Goal: Transaction & Acquisition: Purchase product/service

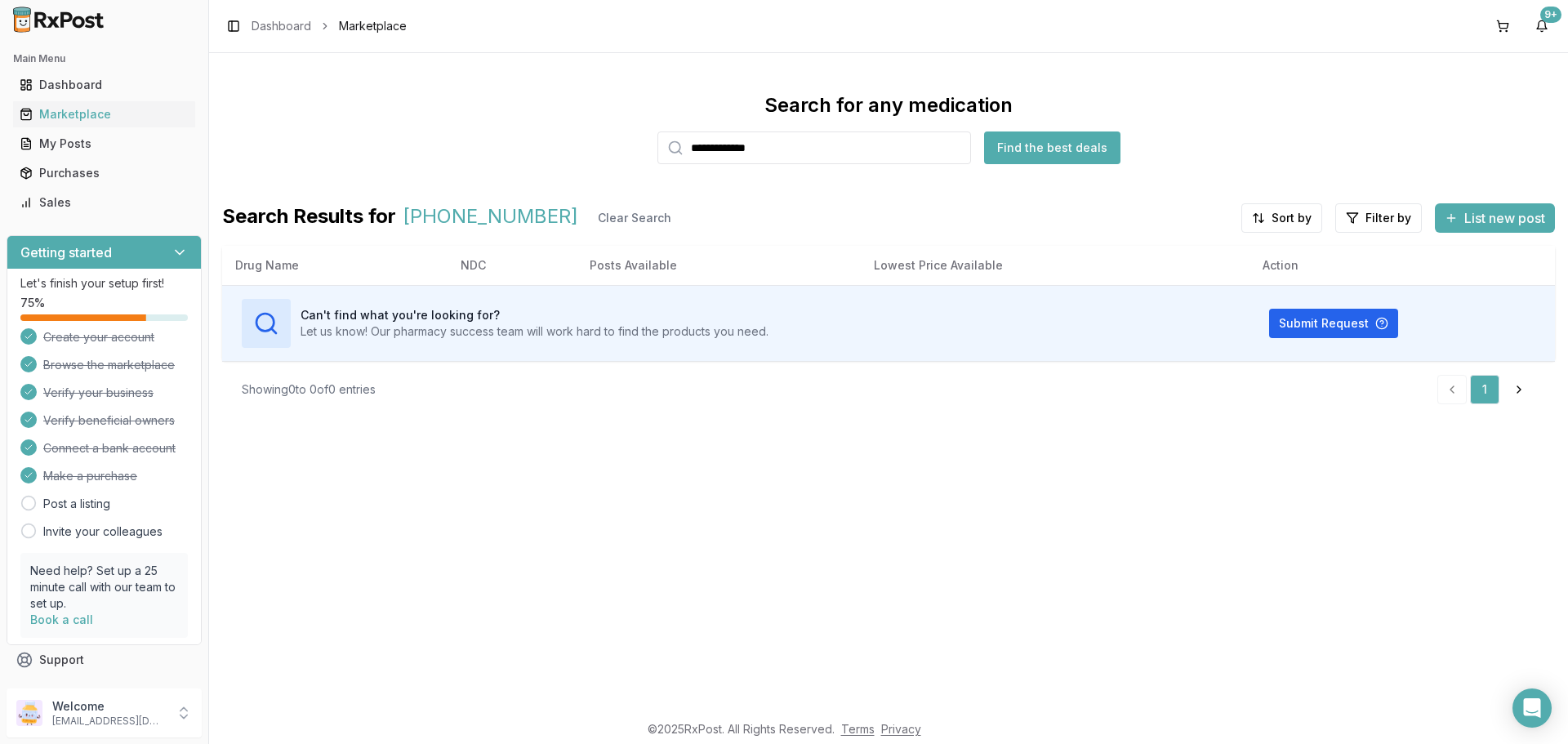
drag, startPoint x: 832, startPoint y: 152, endPoint x: 450, endPoint y: 149, distance: 382.0
click at [450, 149] on div "**********" at bounding box center [888, 128] width 1333 height 72
type input "*******"
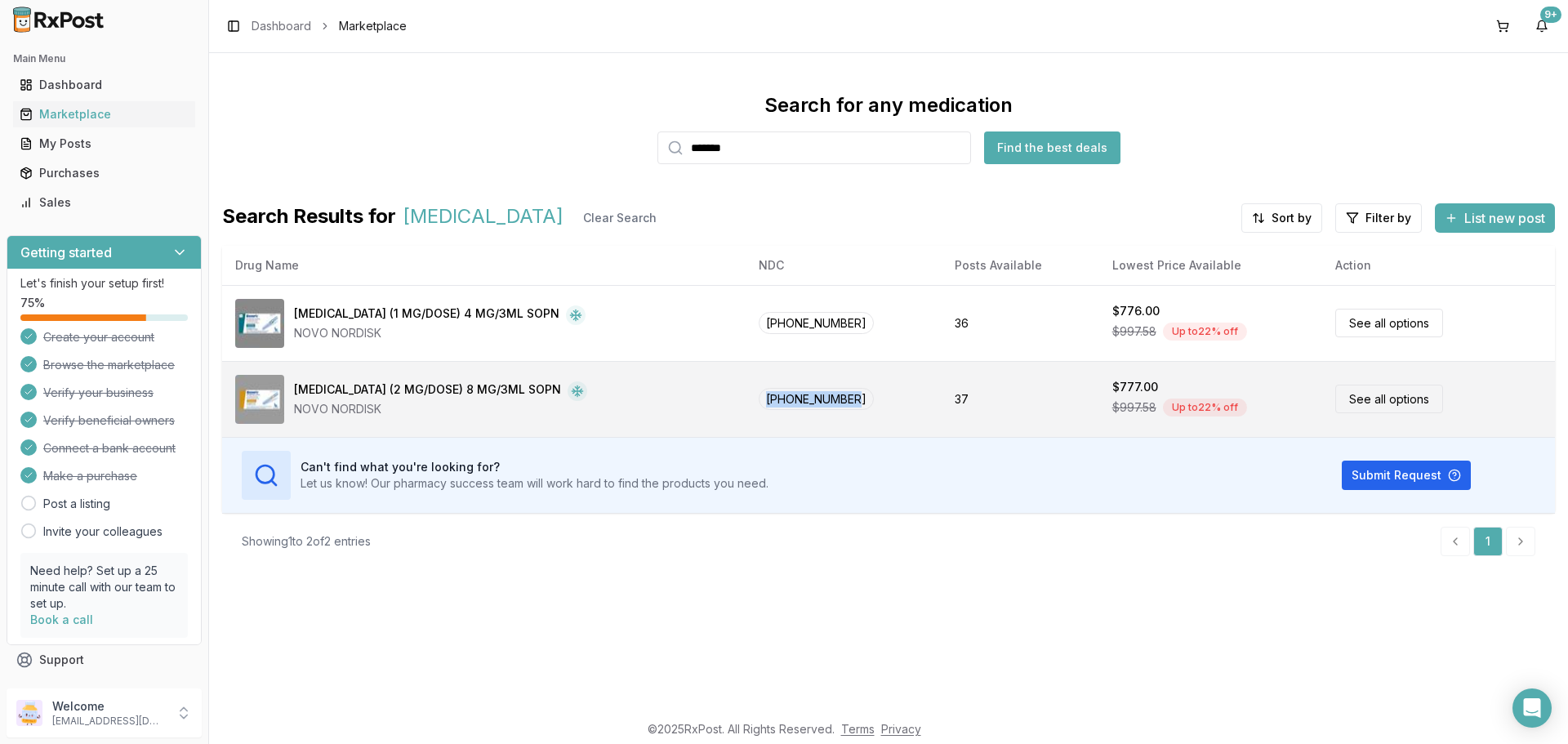
drag, startPoint x: 821, startPoint y: 398, endPoint x: 722, endPoint y: 396, distance: 99.0
click at [746, 396] on td "[PHONE_NUMBER]" at bounding box center [843, 399] width 196 height 76
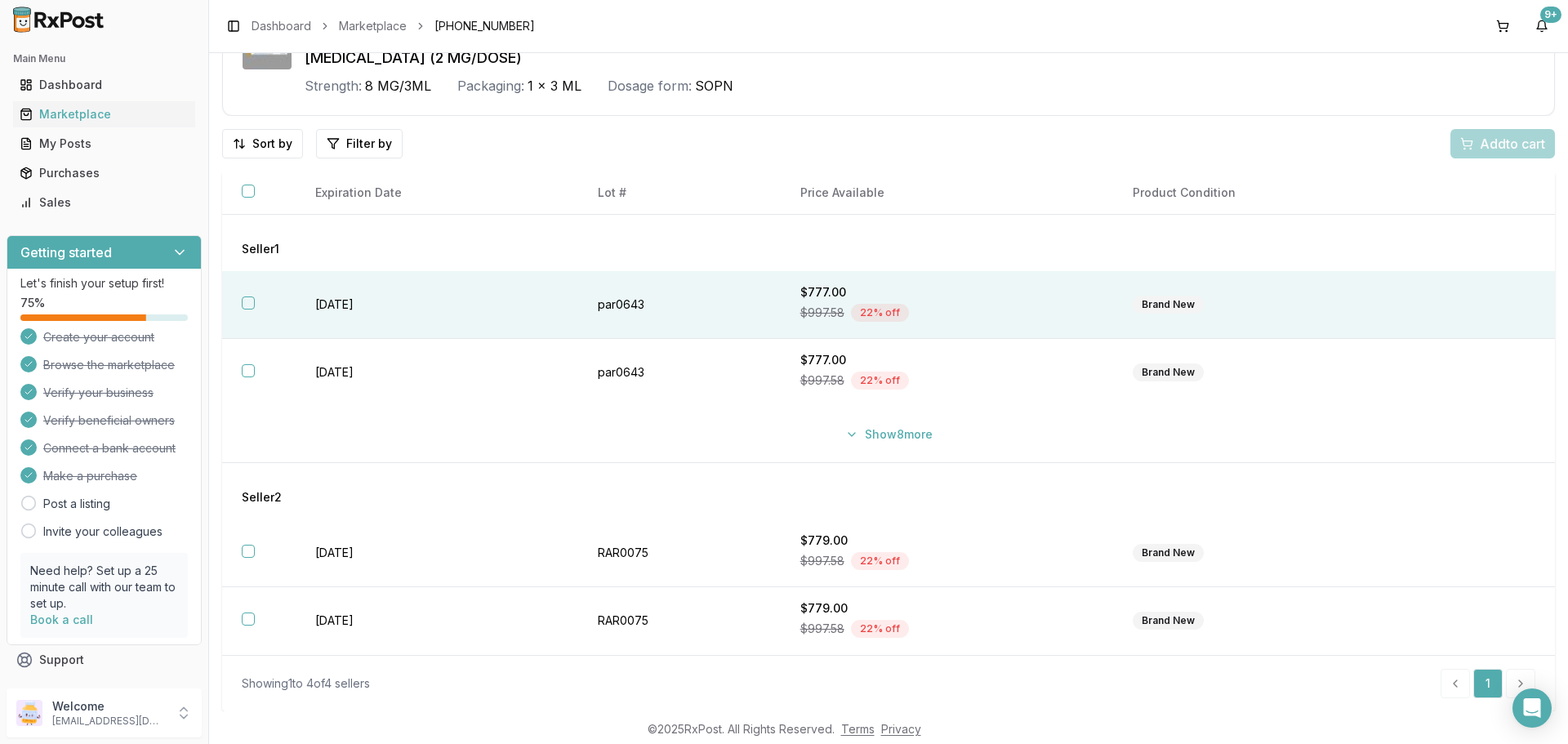
click at [243, 303] on button "button" at bounding box center [248, 303] width 13 height 13
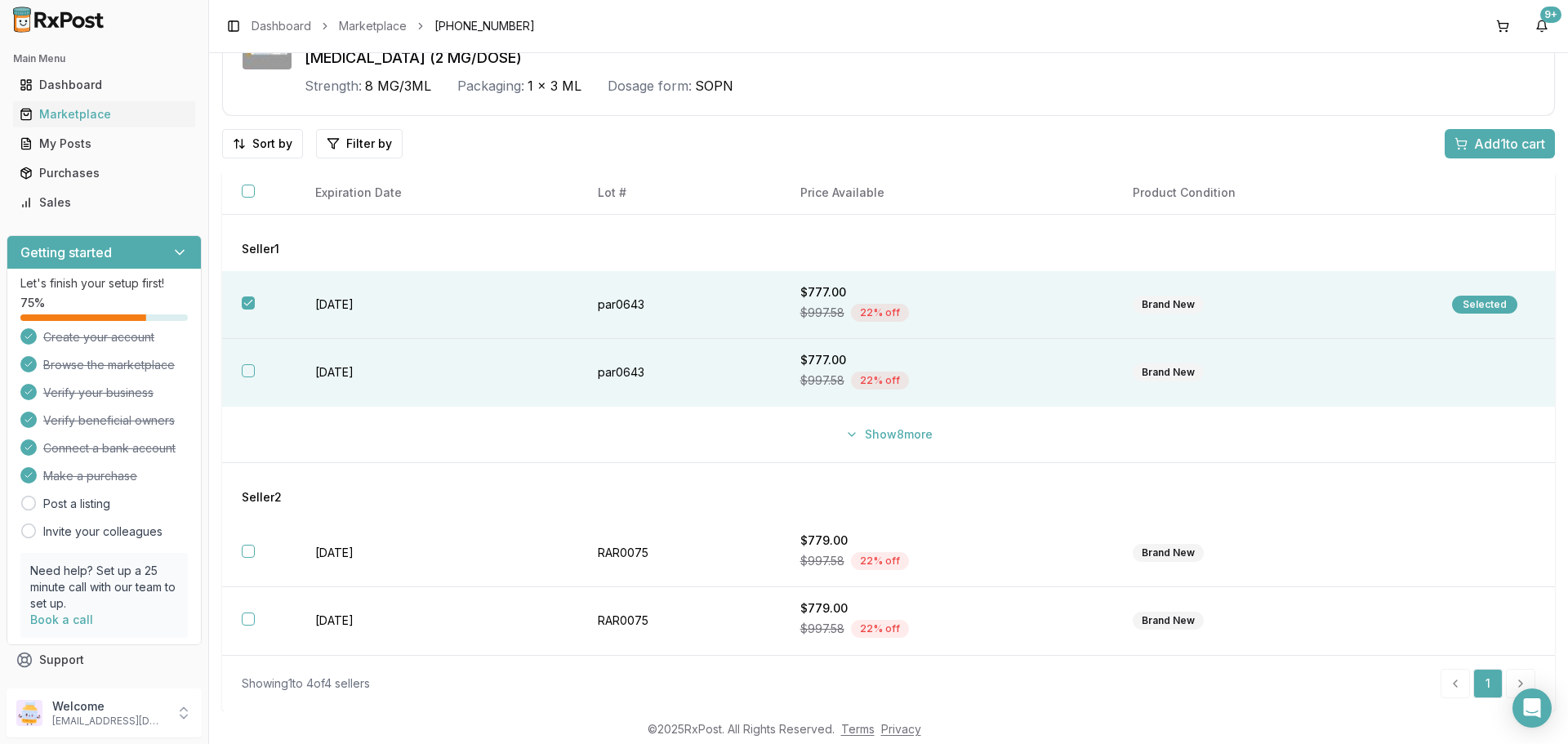
click at [245, 374] on button "button" at bounding box center [248, 371] width 13 height 13
click at [1463, 153] on button "Add 2 to cart" at bounding box center [1499, 144] width 113 height 30
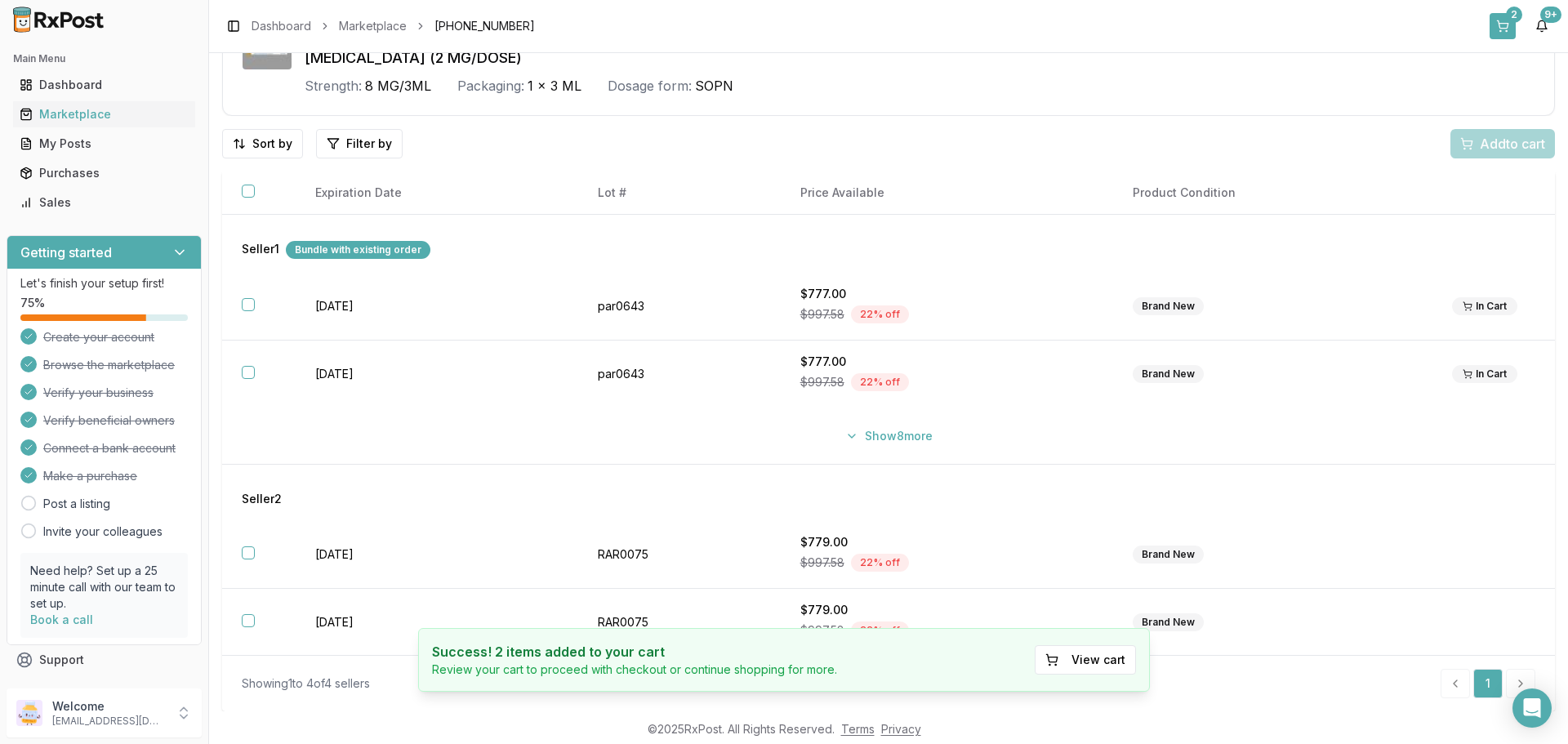
click at [1505, 26] on button "2" at bounding box center [1502, 26] width 26 height 26
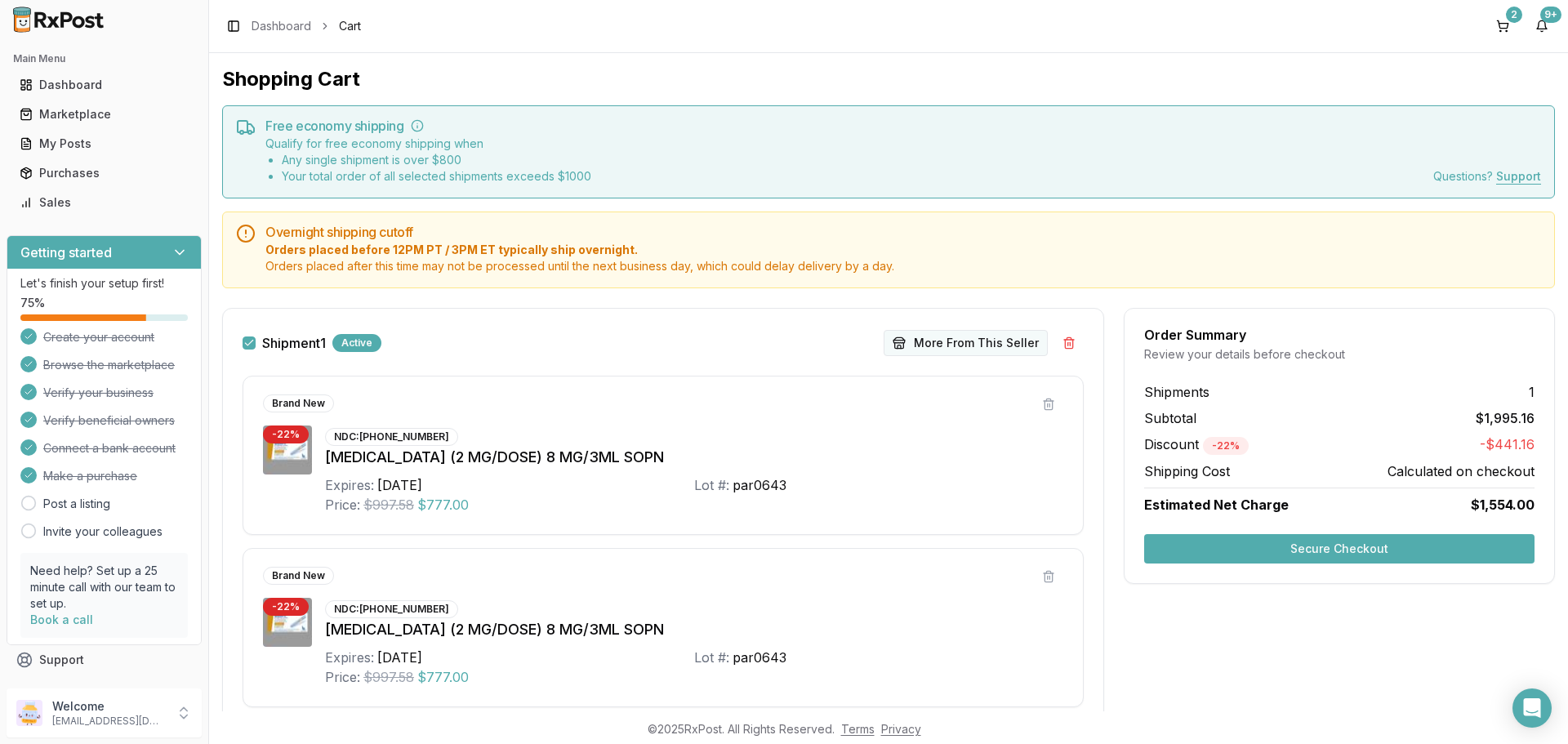
click at [985, 340] on button "More From This Seller" at bounding box center [965, 342] width 164 height 26
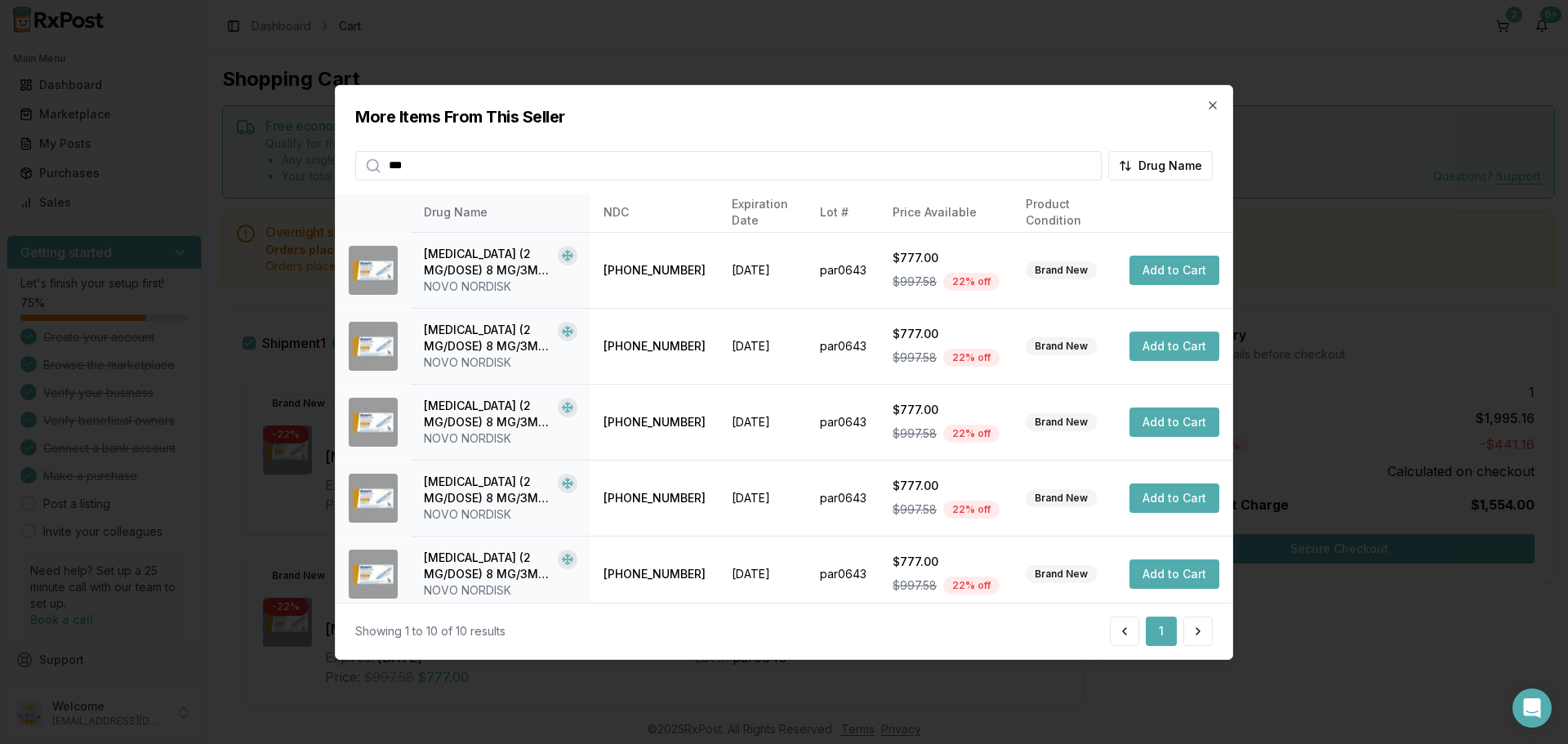
scroll to position [389, 0]
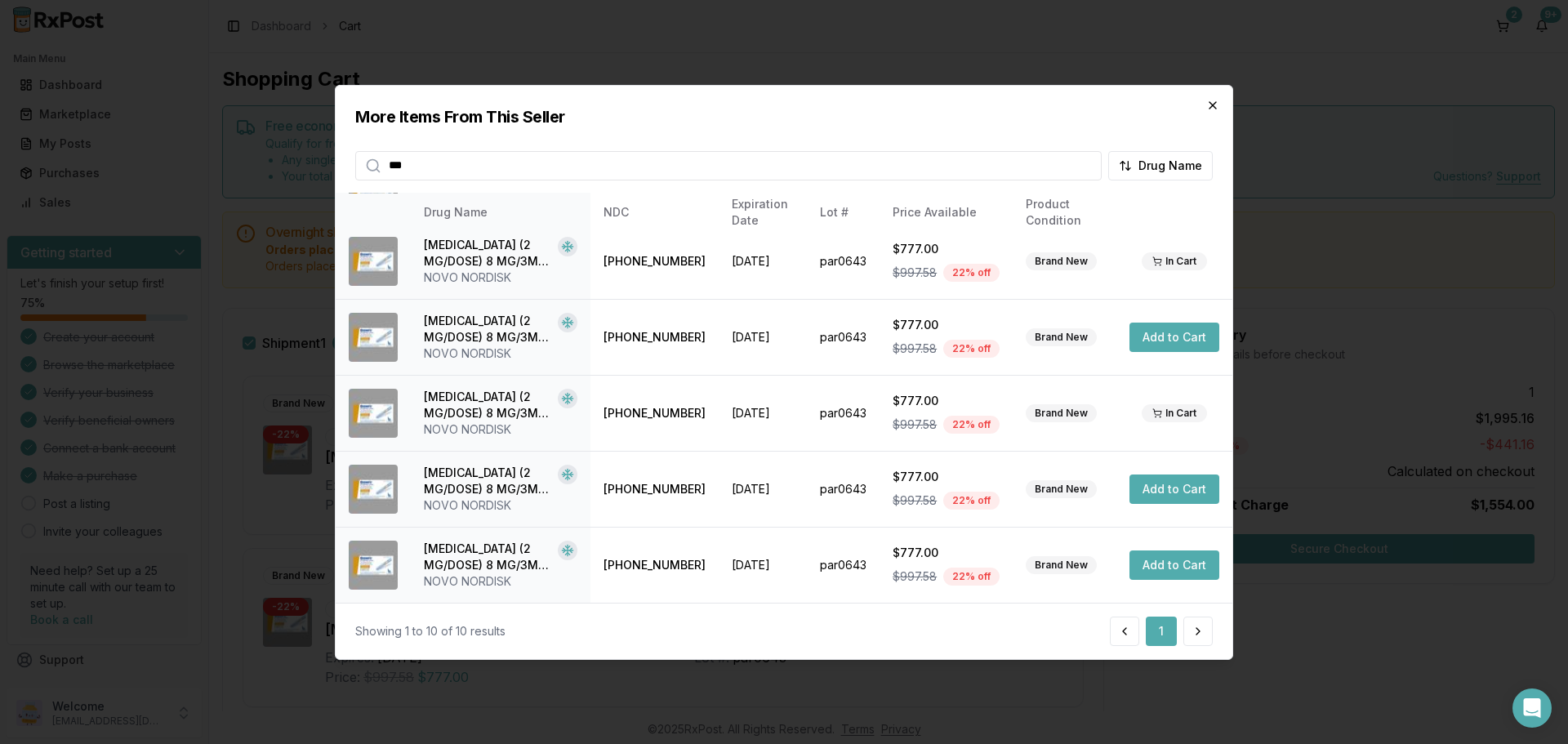
type input "***"
click at [1218, 99] on icon "button" at bounding box center [1213, 105] width 13 height 13
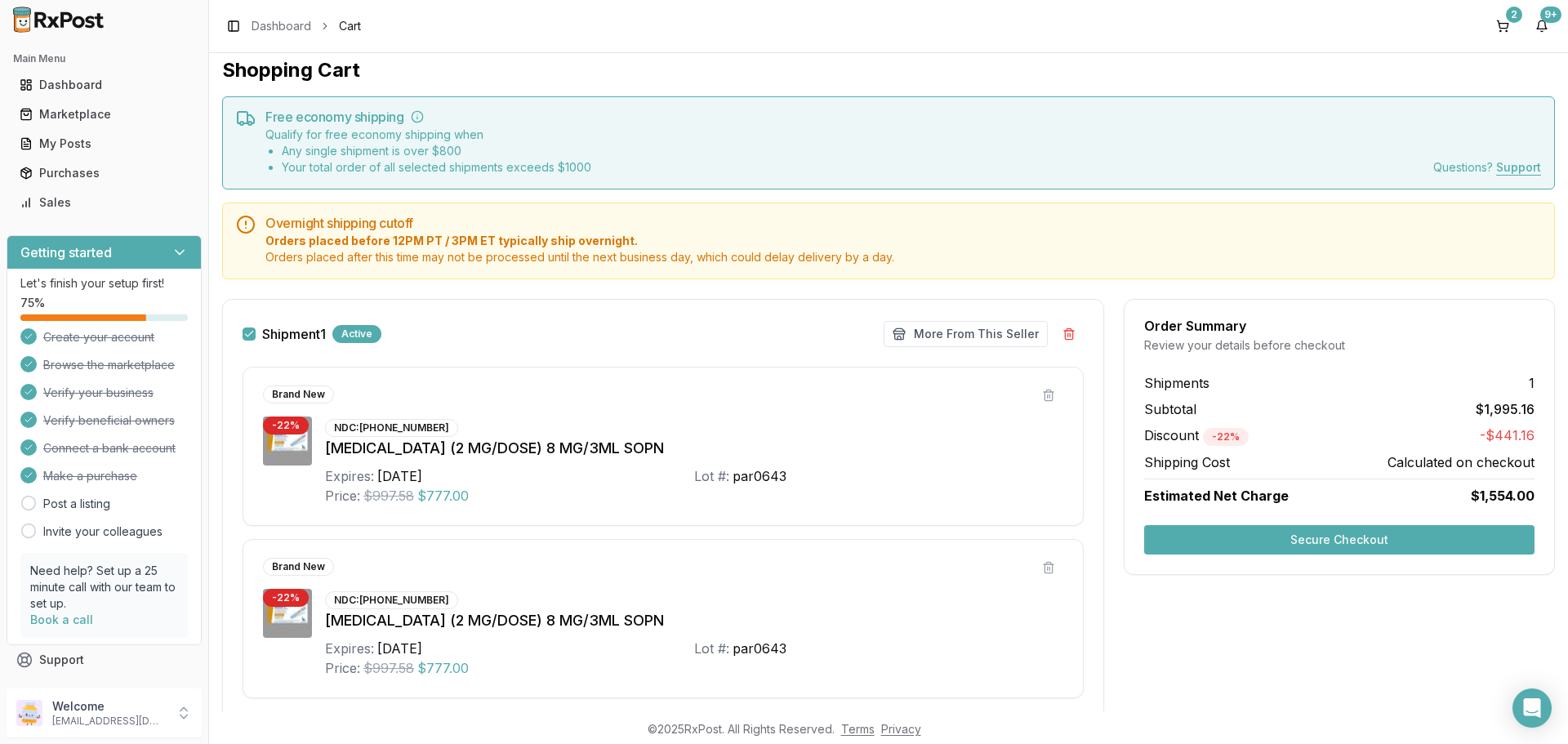
scroll to position [0, 0]
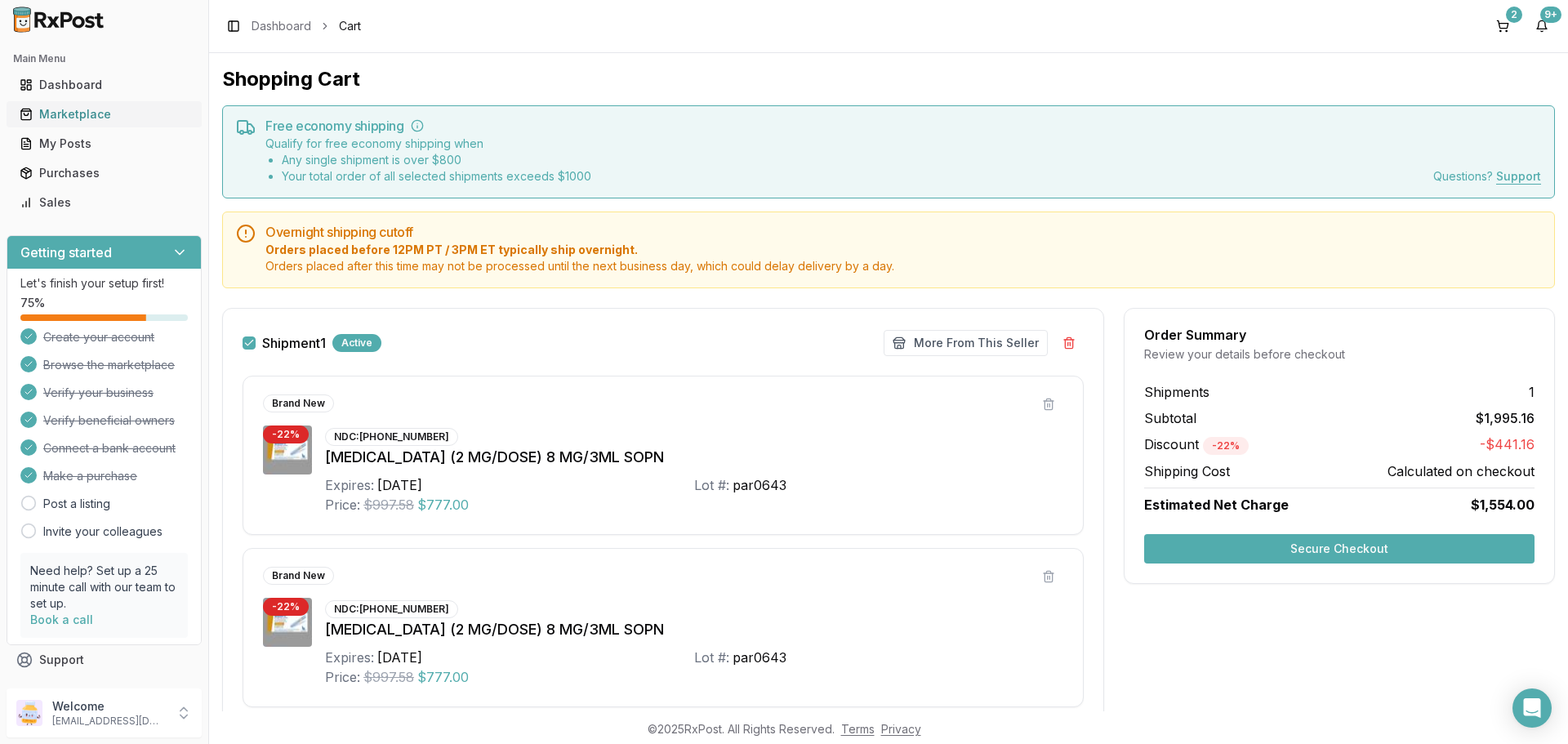
click at [62, 114] on div "Marketplace" at bounding box center [104, 114] width 169 height 16
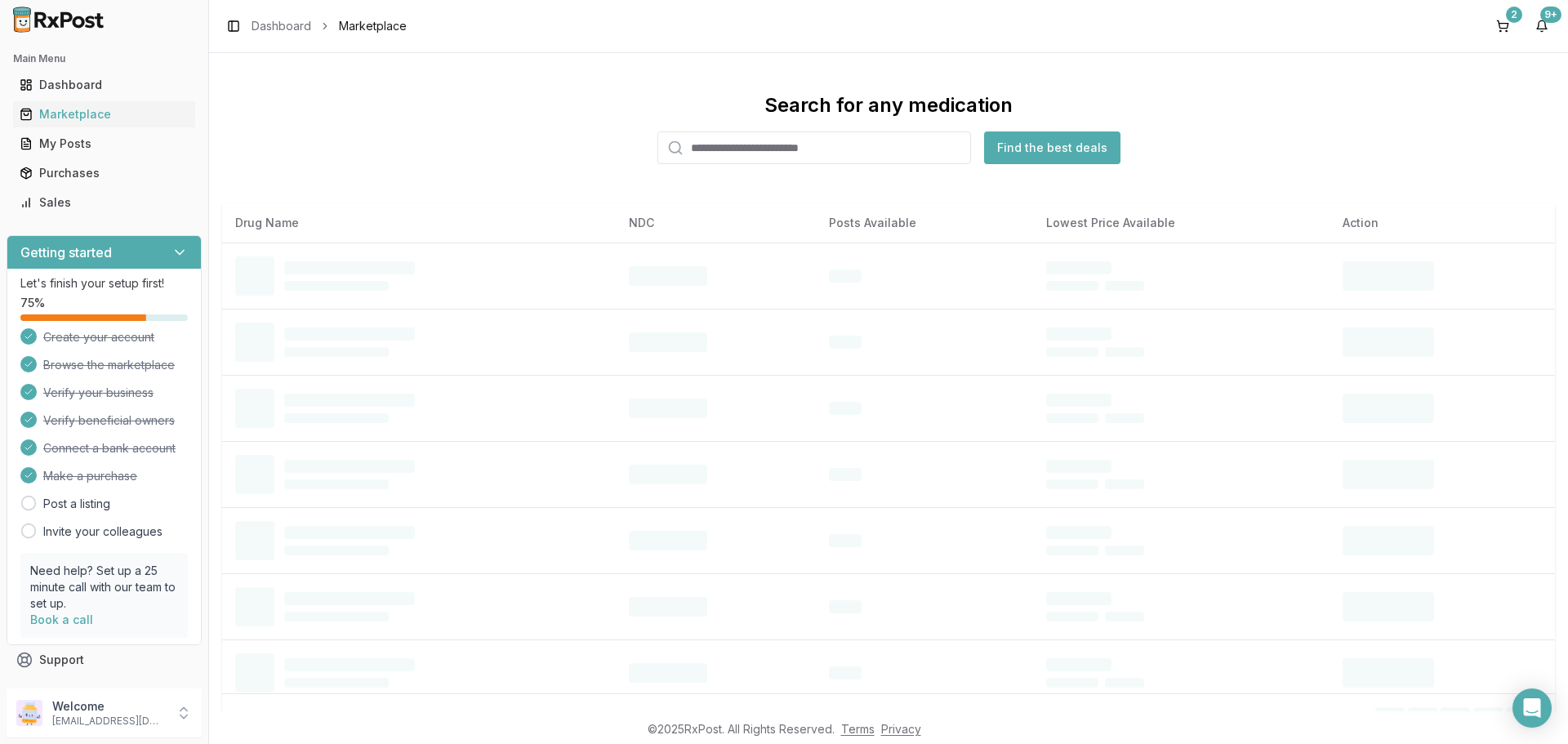
click at [822, 142] on input "search" at bounding box center [814, 148] width 313 height 33
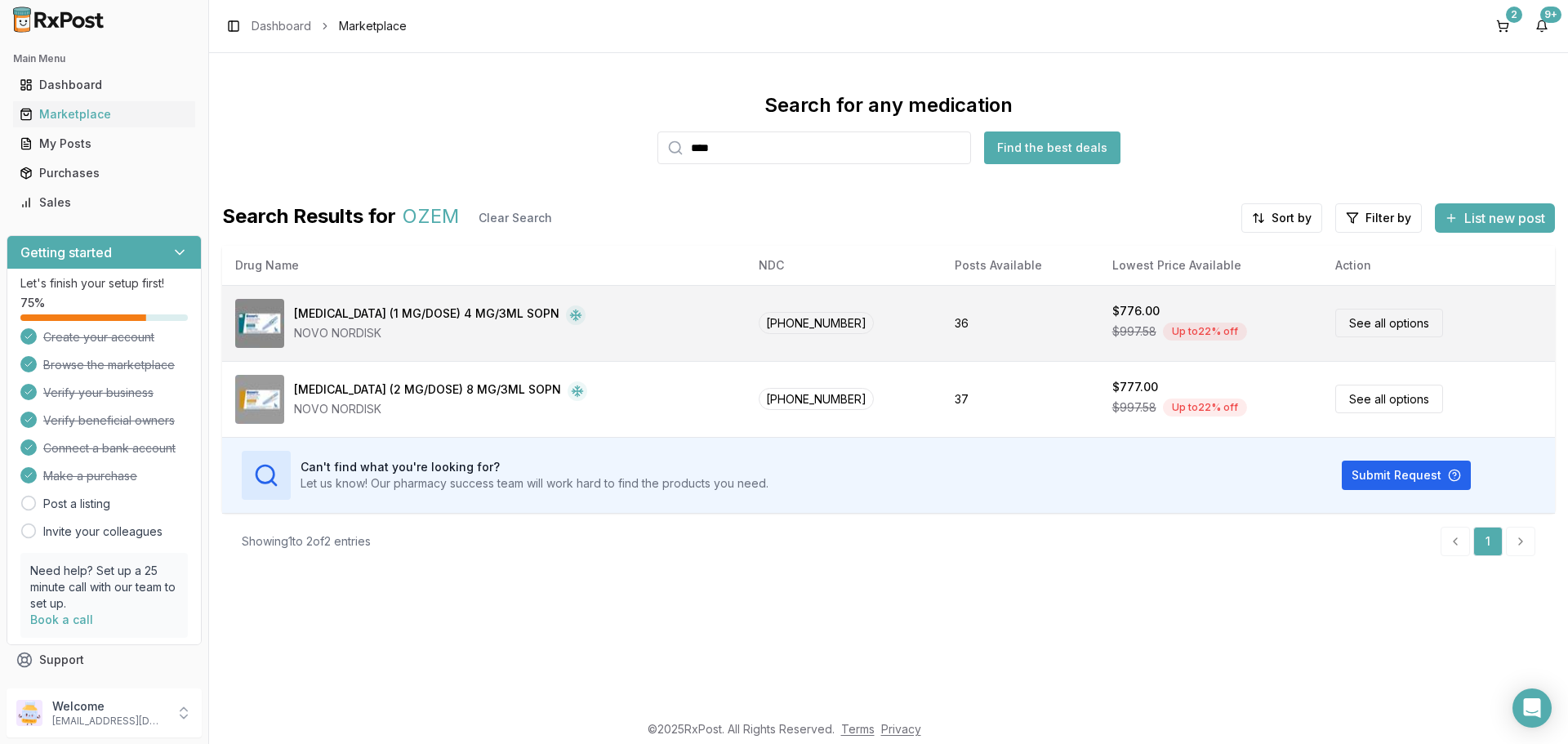
type input "****"
click at [1388, 325] on link "See all options" at bounding box center [1389, 323] width 107 height 29
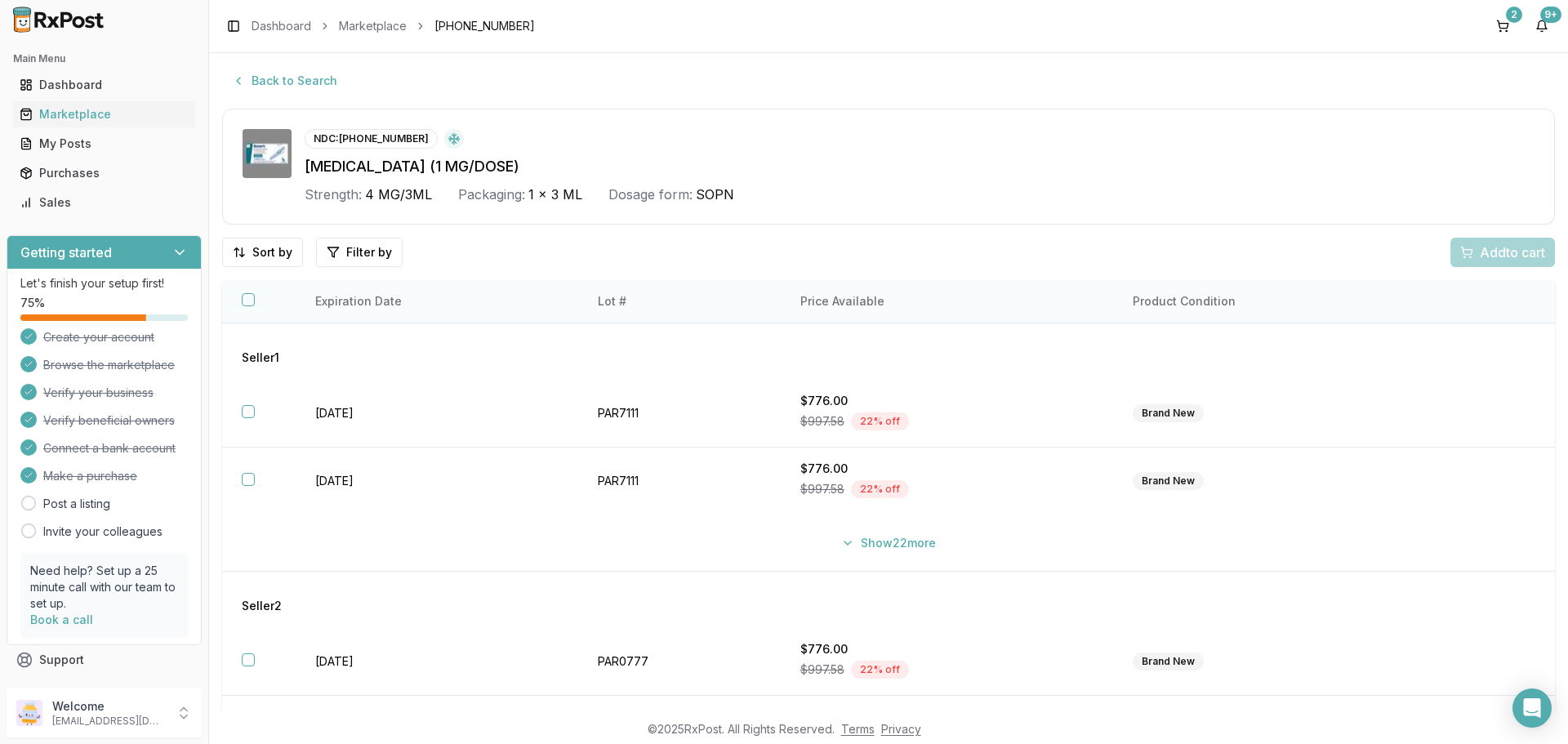
click at [244, 299] on button "button" at bounding box center [248, 300] width 13 height 13
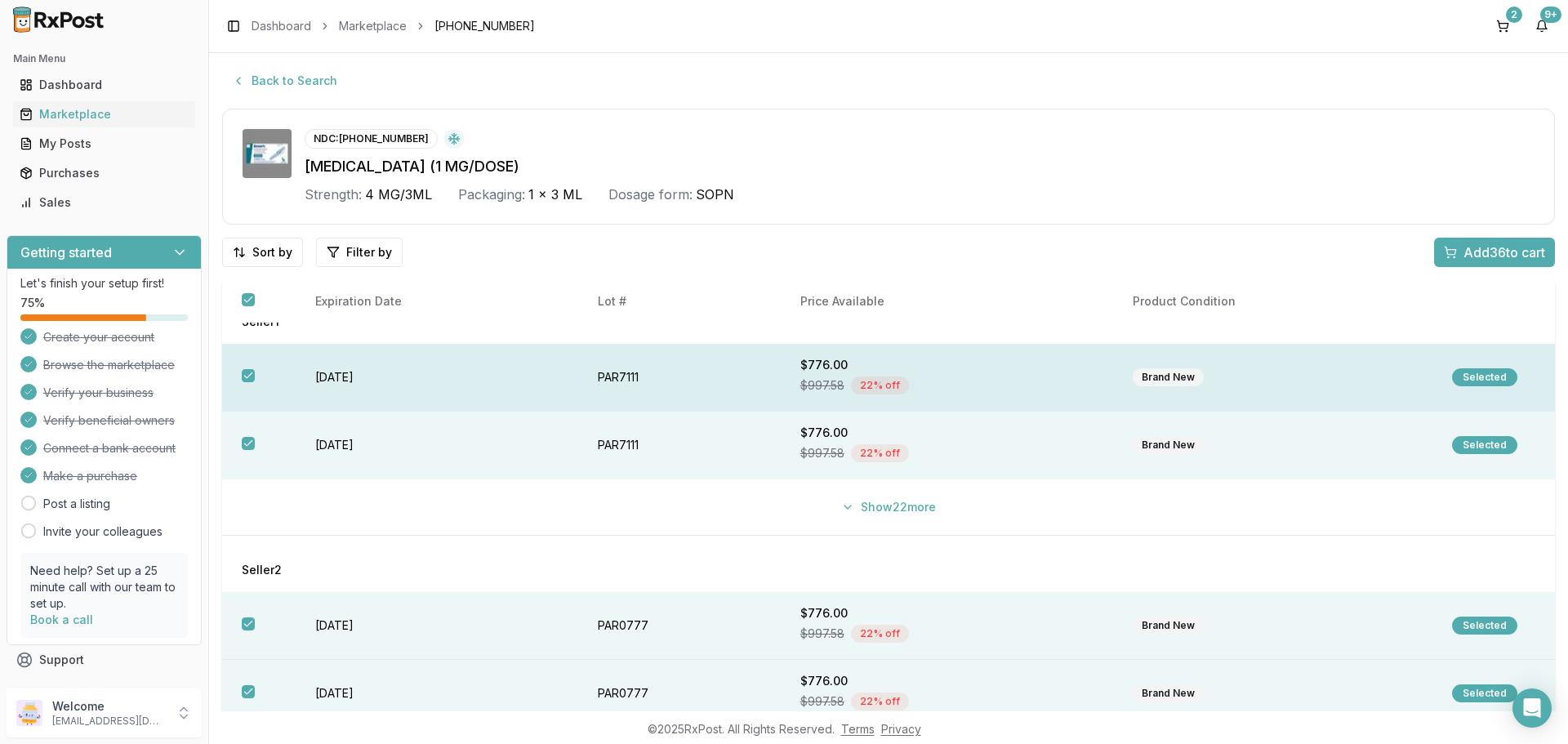
scroll to position [56, 0]
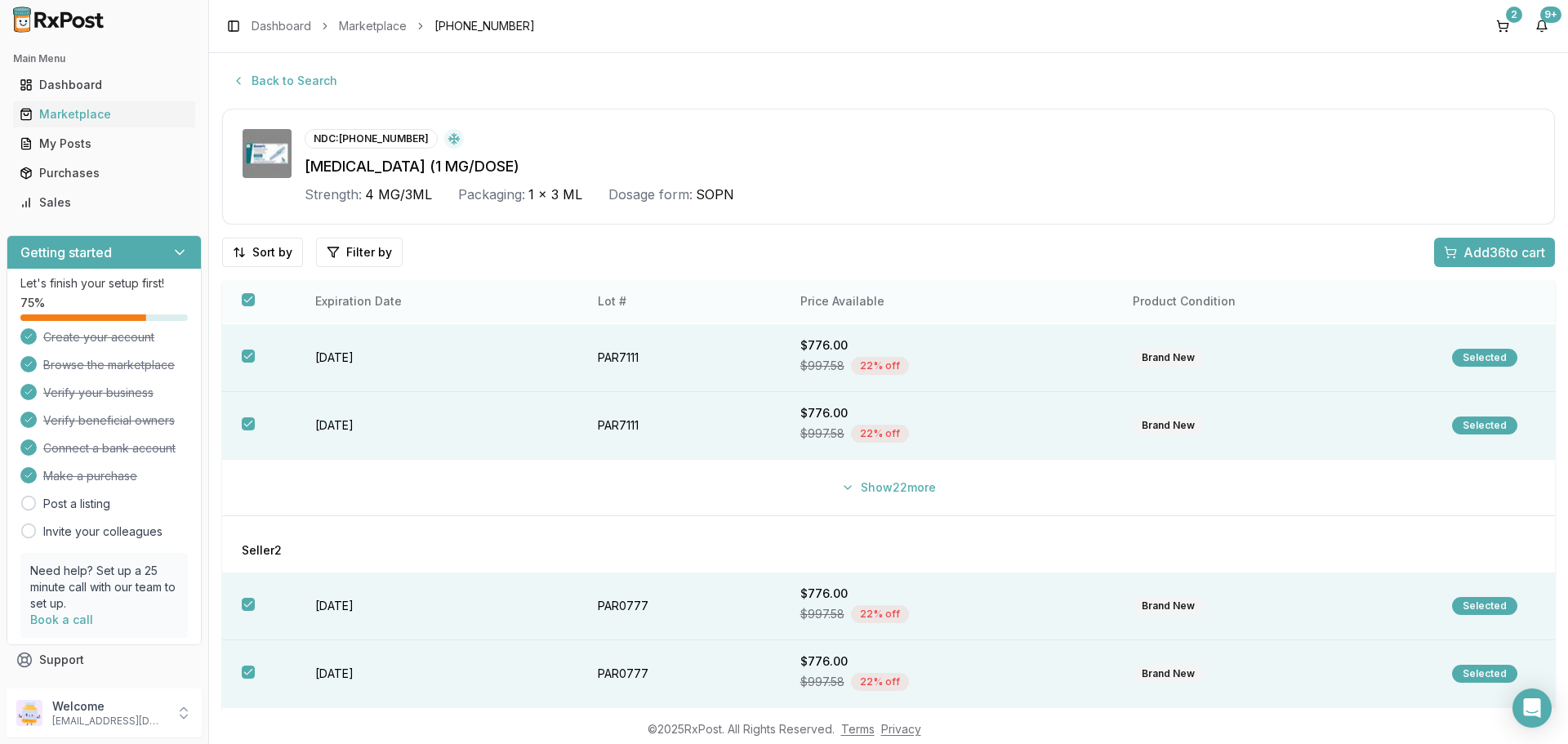
click at [256, 299] on th at bounding box center [259, 301] width 74 height 43
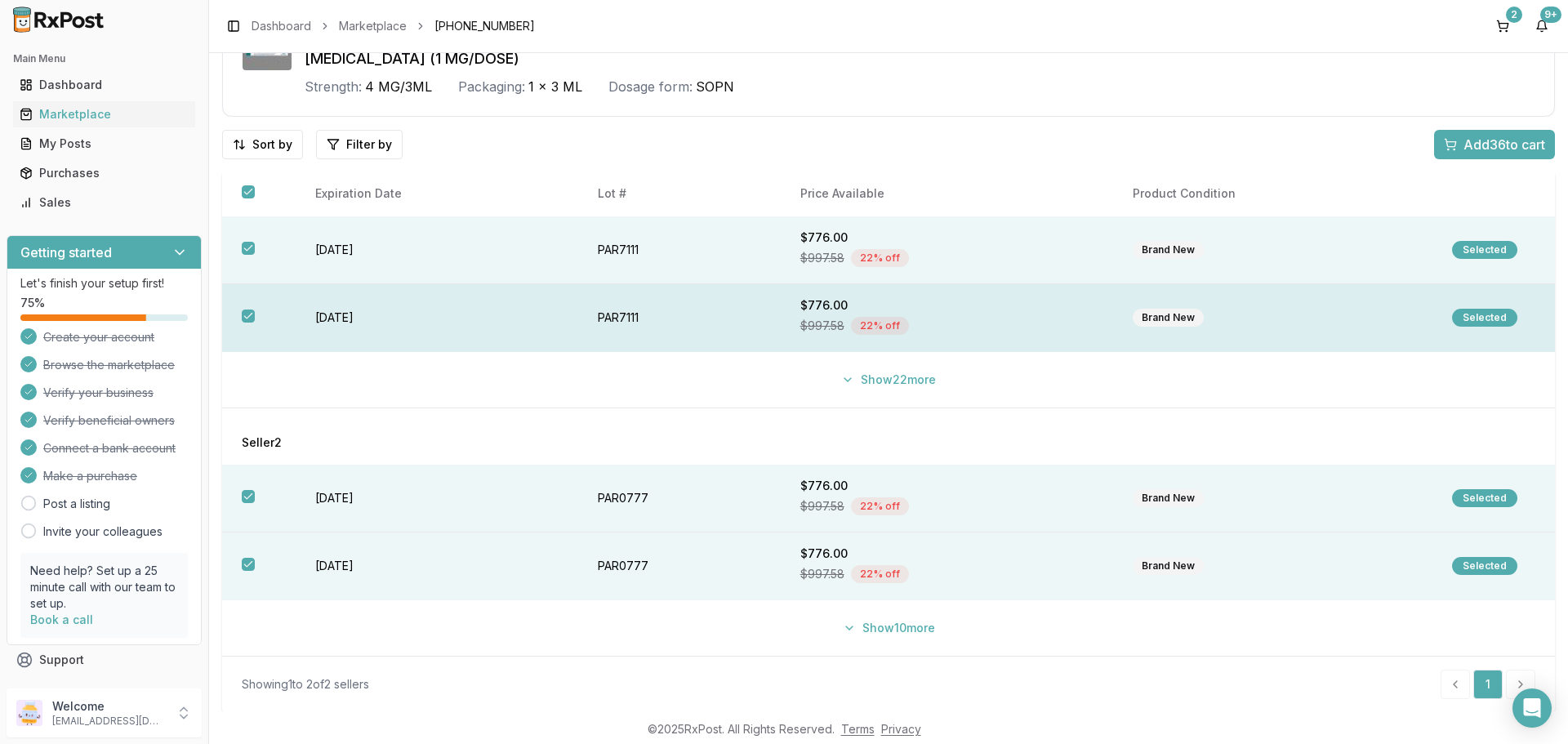
scroll to position [108, 0]
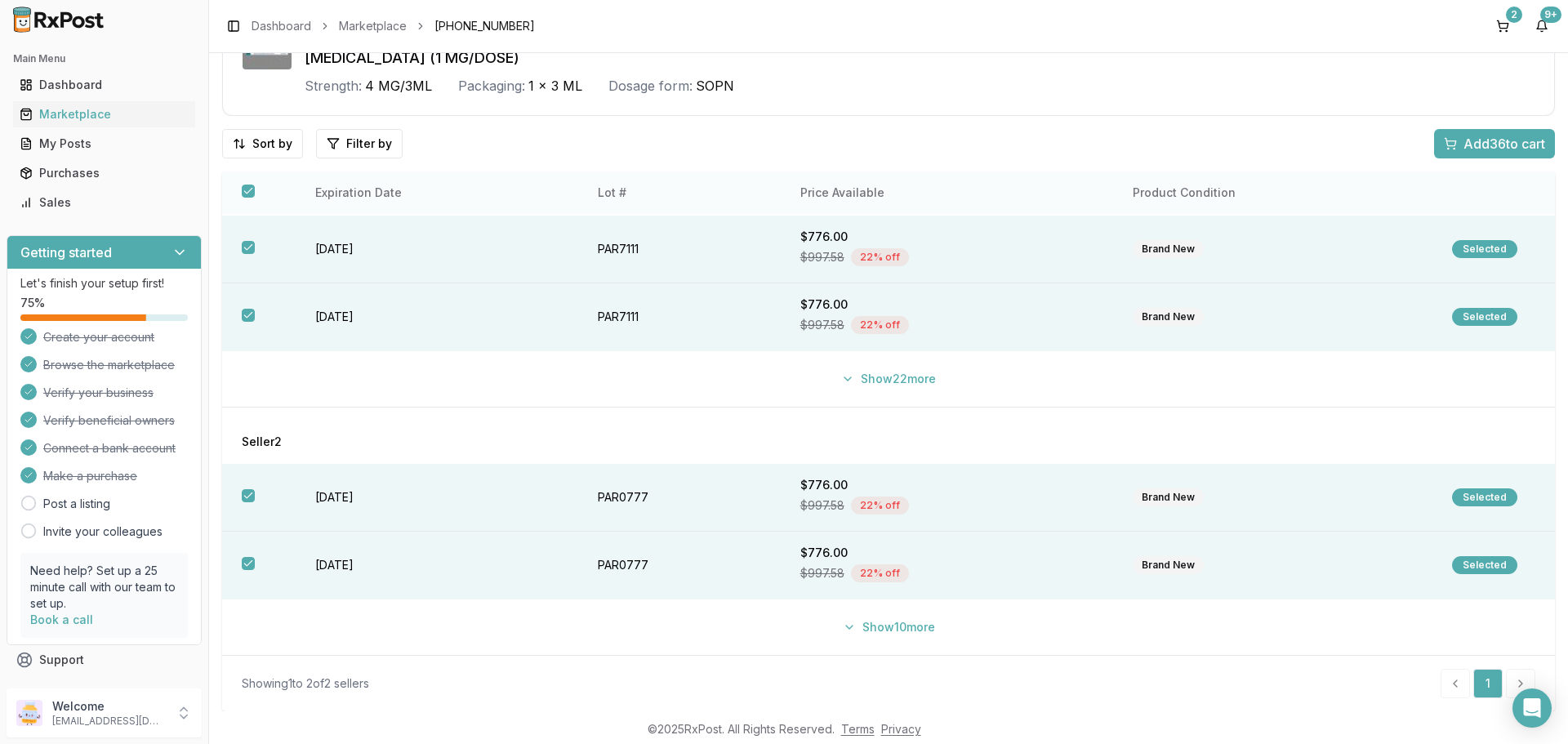
click at [250, 197] on button "button" at bounding box center [248, 192] width 13 height 13
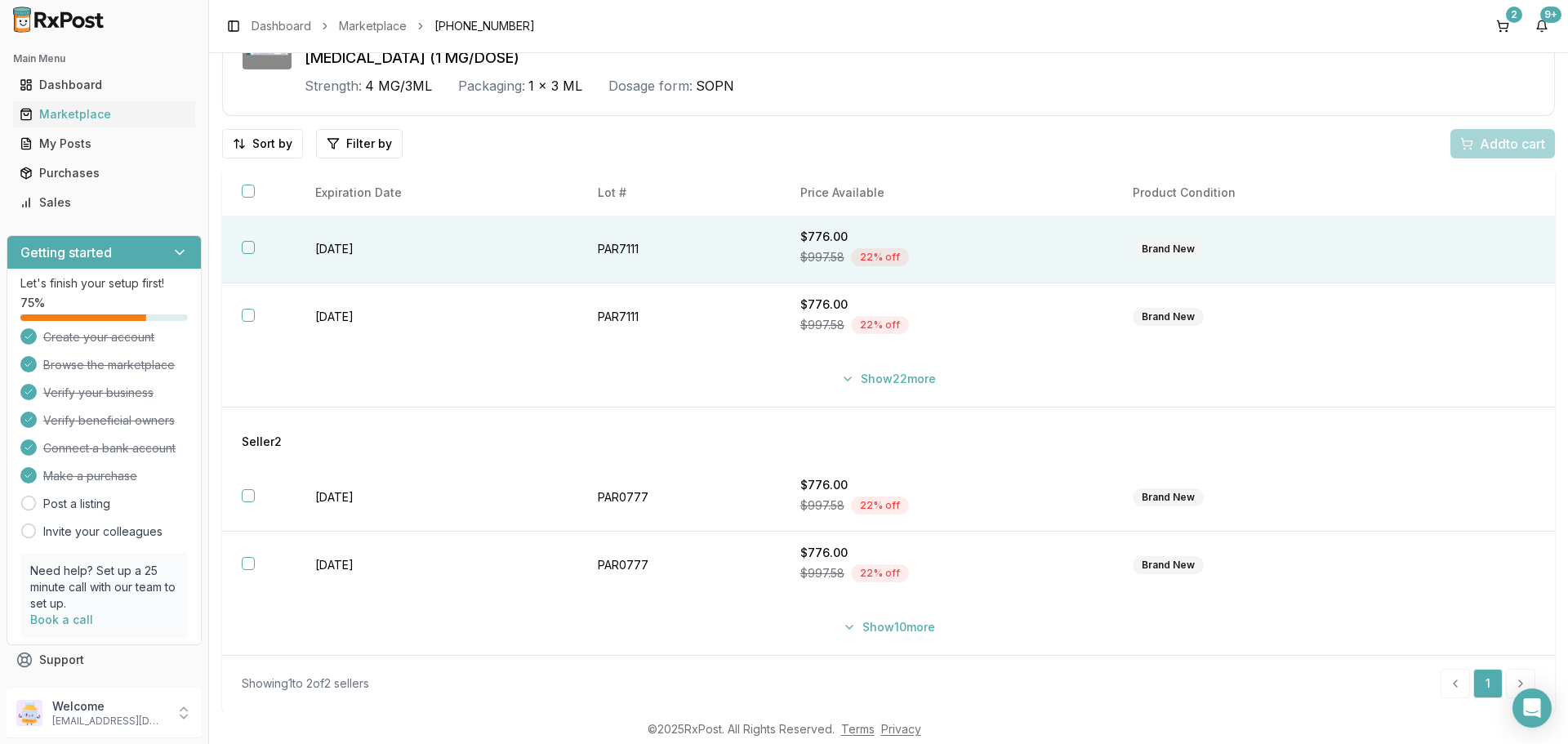
click at [249, 253] on button "button" at bounding box center [248, 247] width 13 height 13
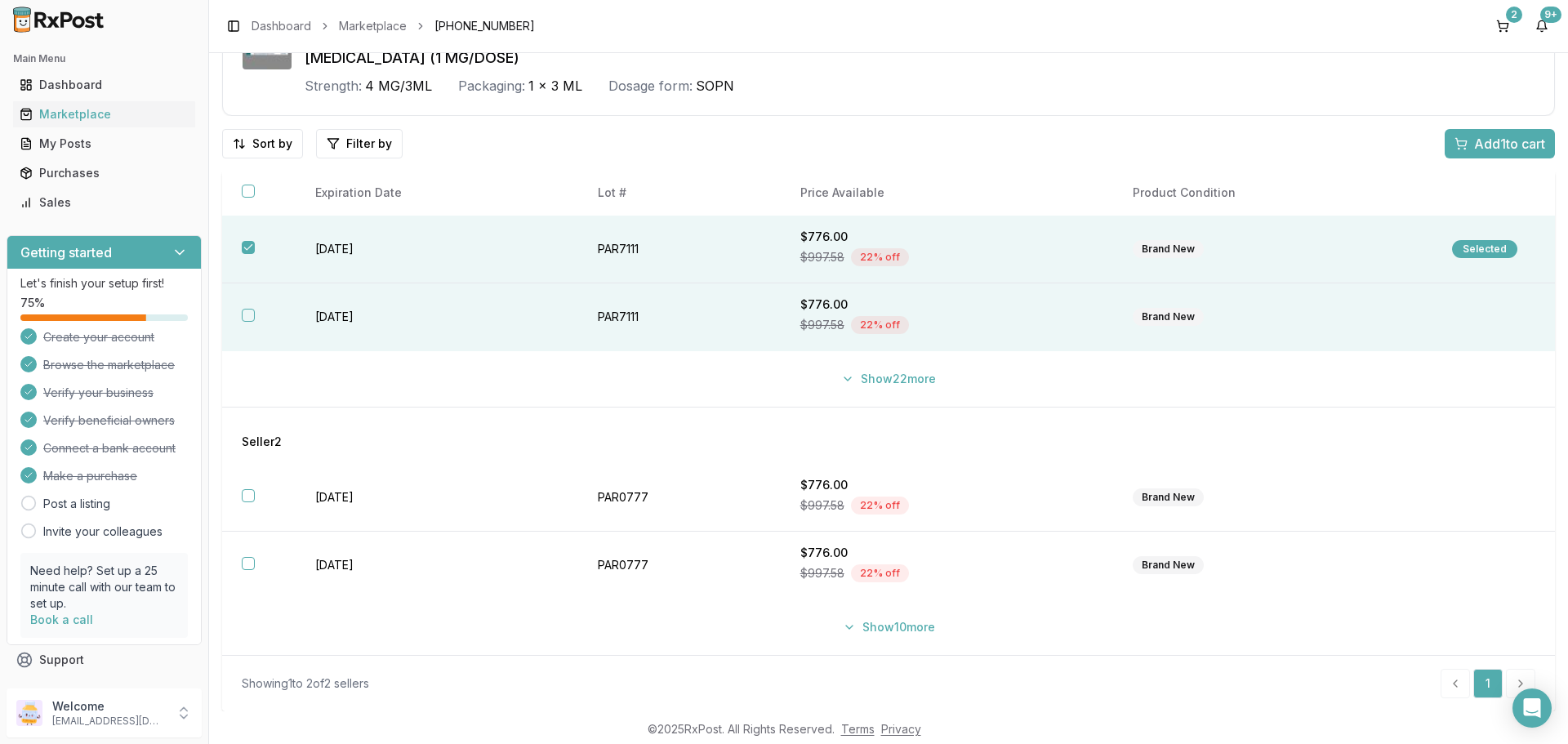
click at [243, 313] on button "button" at bounding box center [248, 315] width 13 height 13
click at [1488, 144] on span "Add 2 to cart" at bounding box center [1509, 144] width 74 height 19
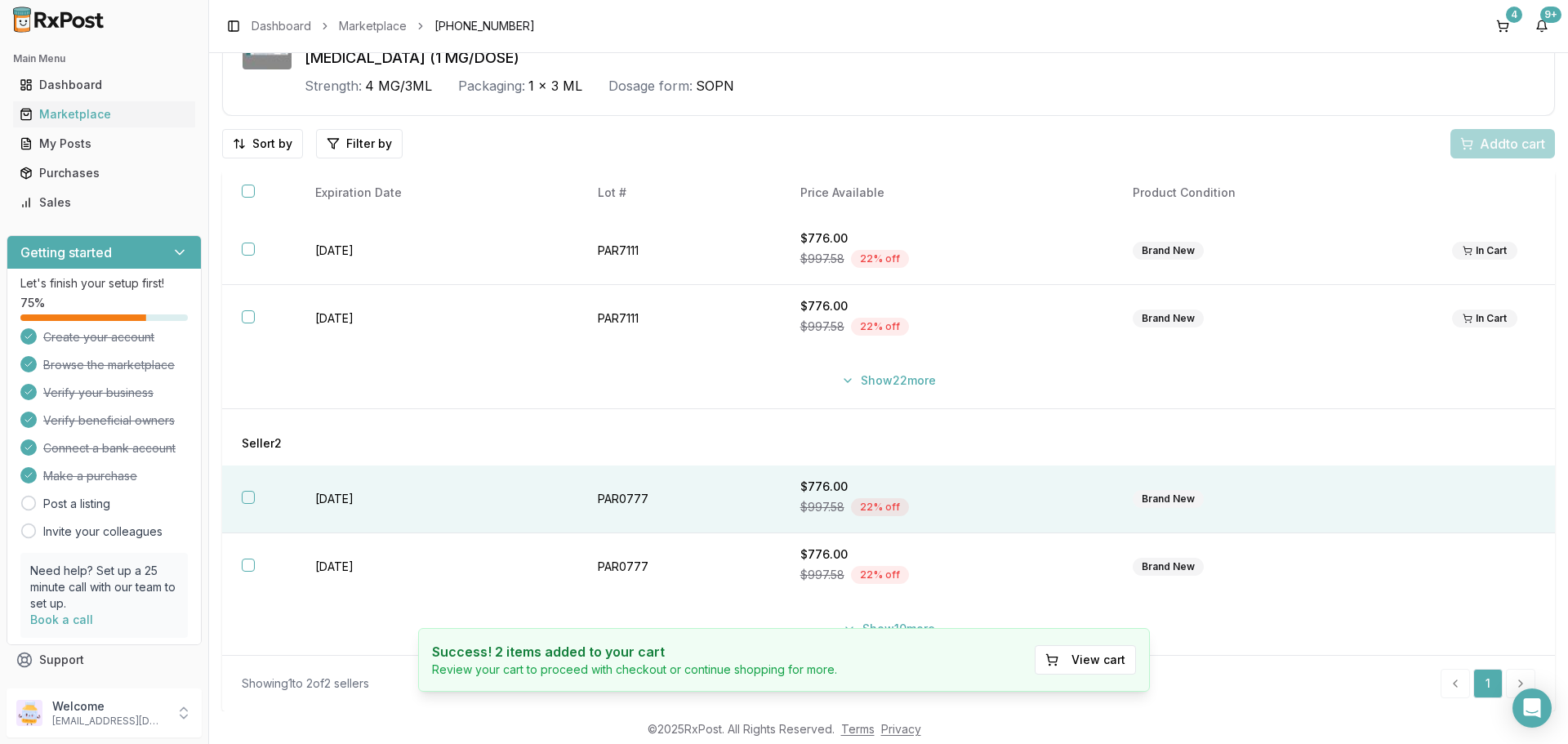
click at [247, 500] on button "button" at bounding box center [248, 498] width 13 height 13
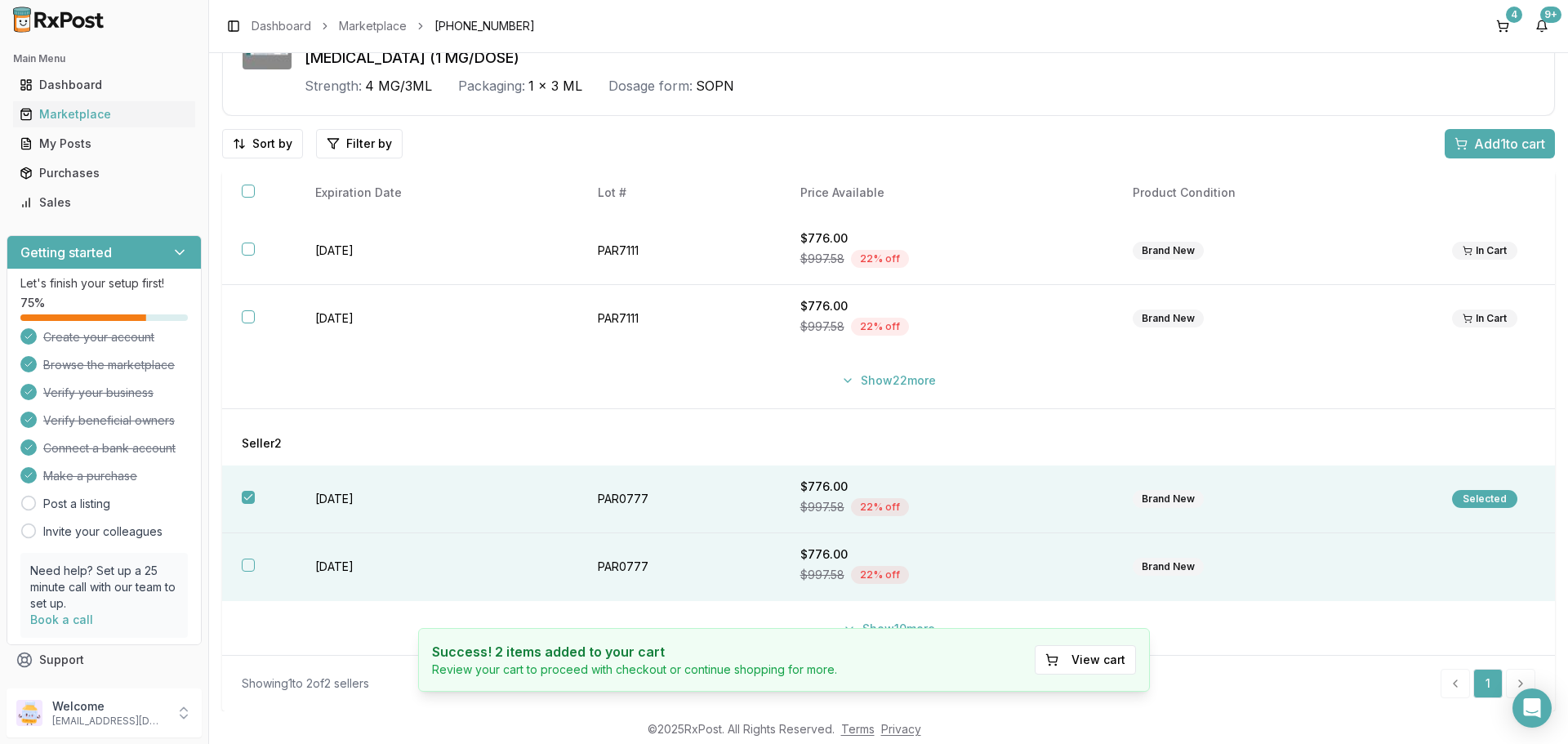
click at [242, 567] on th at bounding box center [259, 567] width 74 height 68
click at [1505, 138] on span "Add 2 to cart" at bounding box center [1509, 144] width 74 height 19
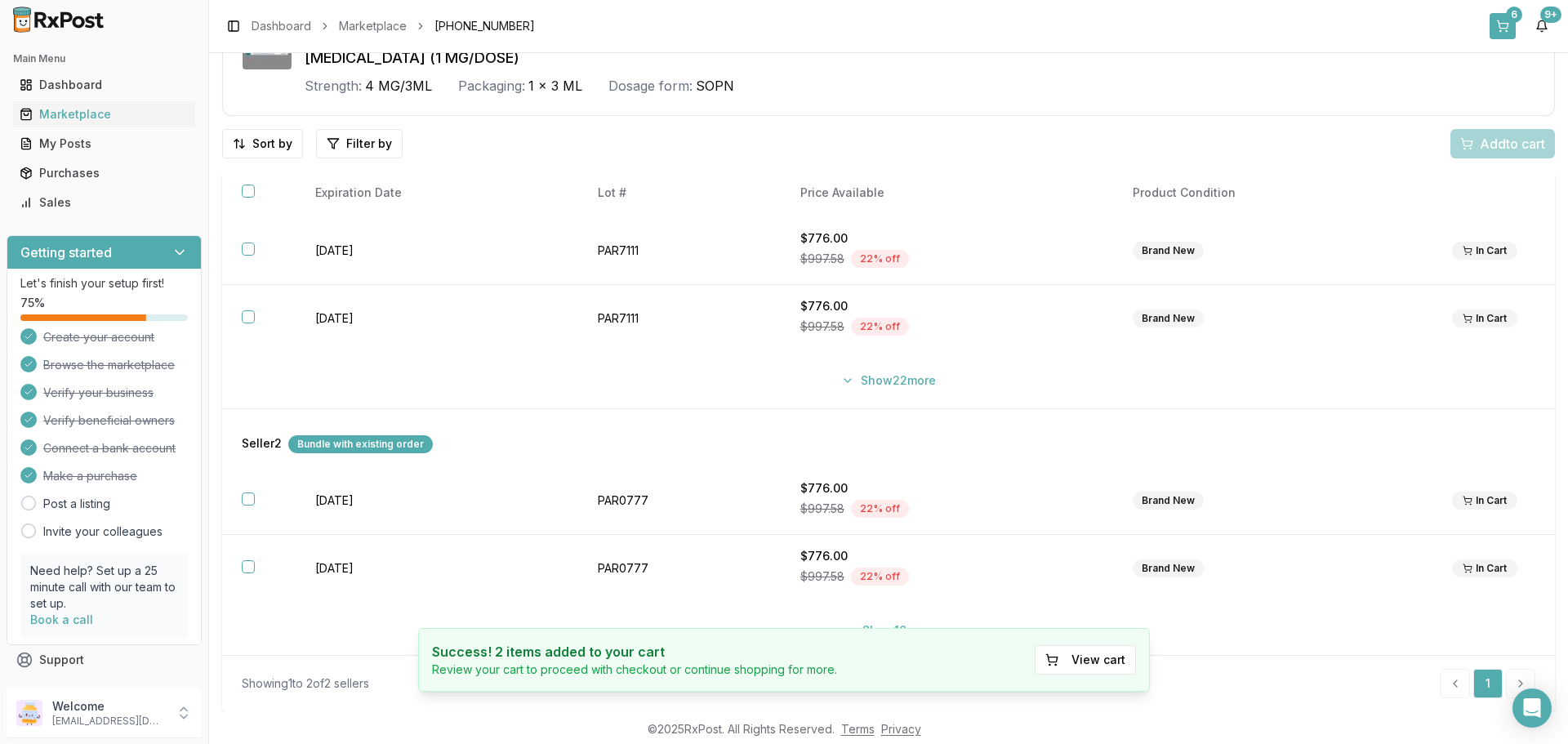
click at [1505, 28] on button "6" at bounding box center [1502, 26] width 26 height 26
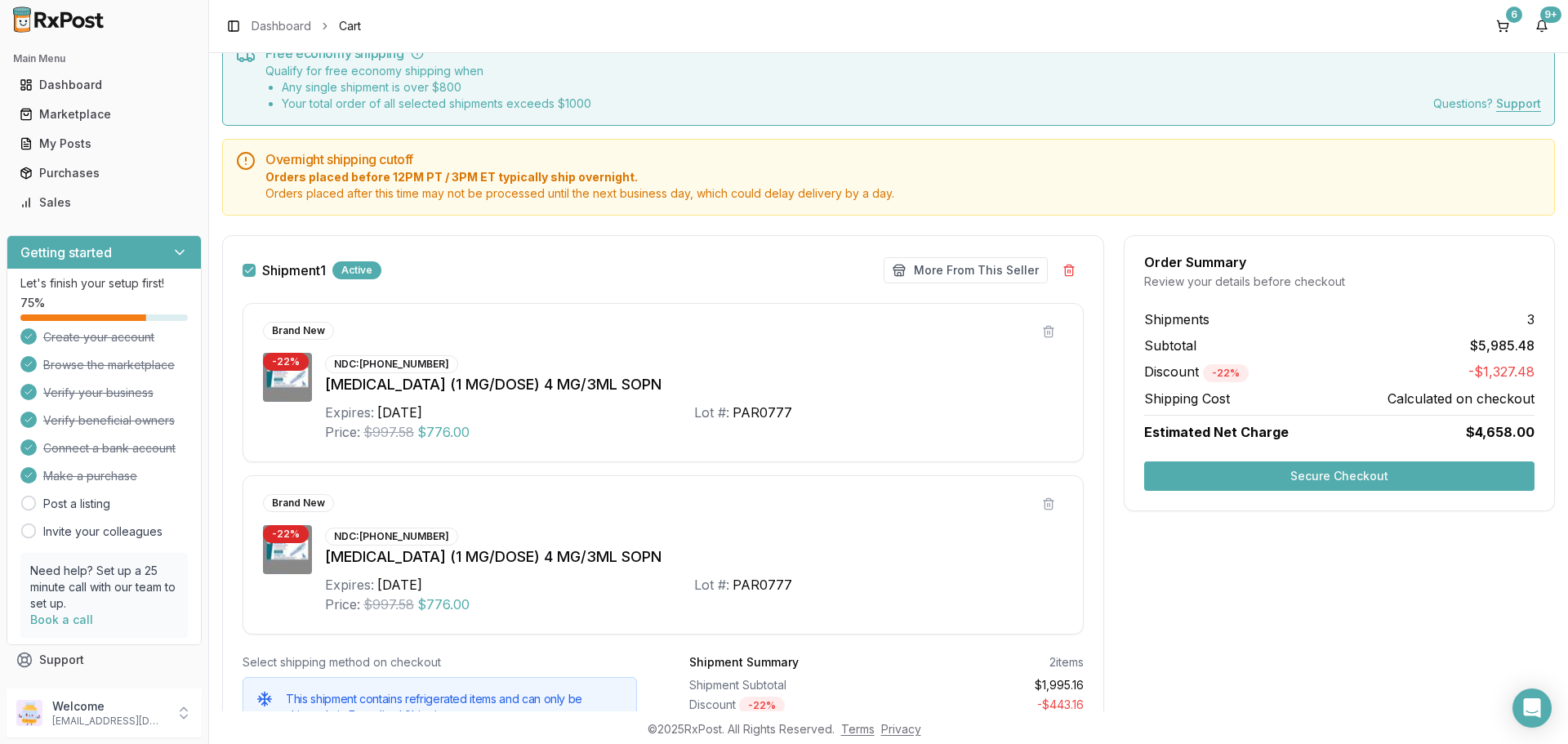
scroll to position [13, 0]
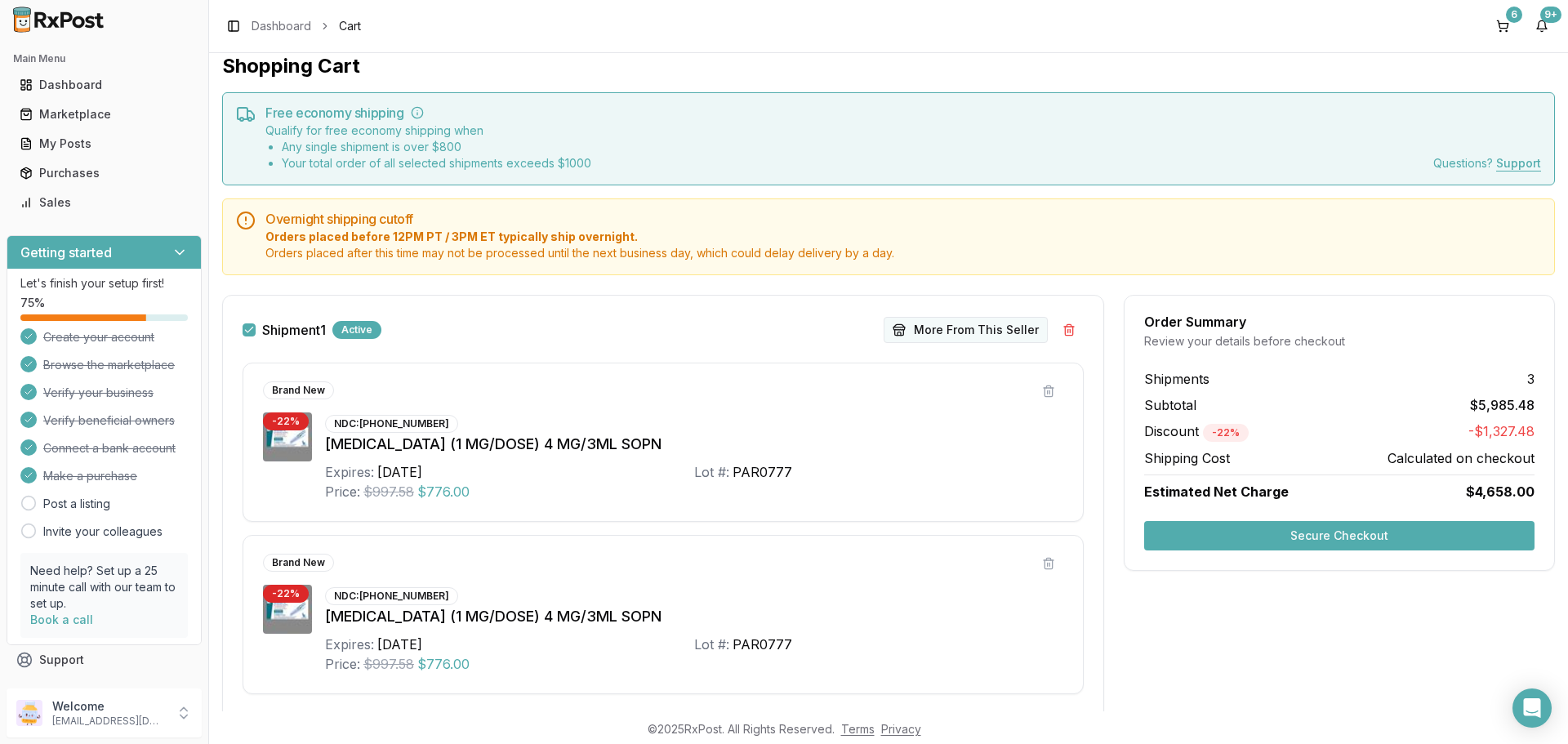
click at [996, 326] on button "More From This Seller" at bounding box center [965, 330] width 164 height 26
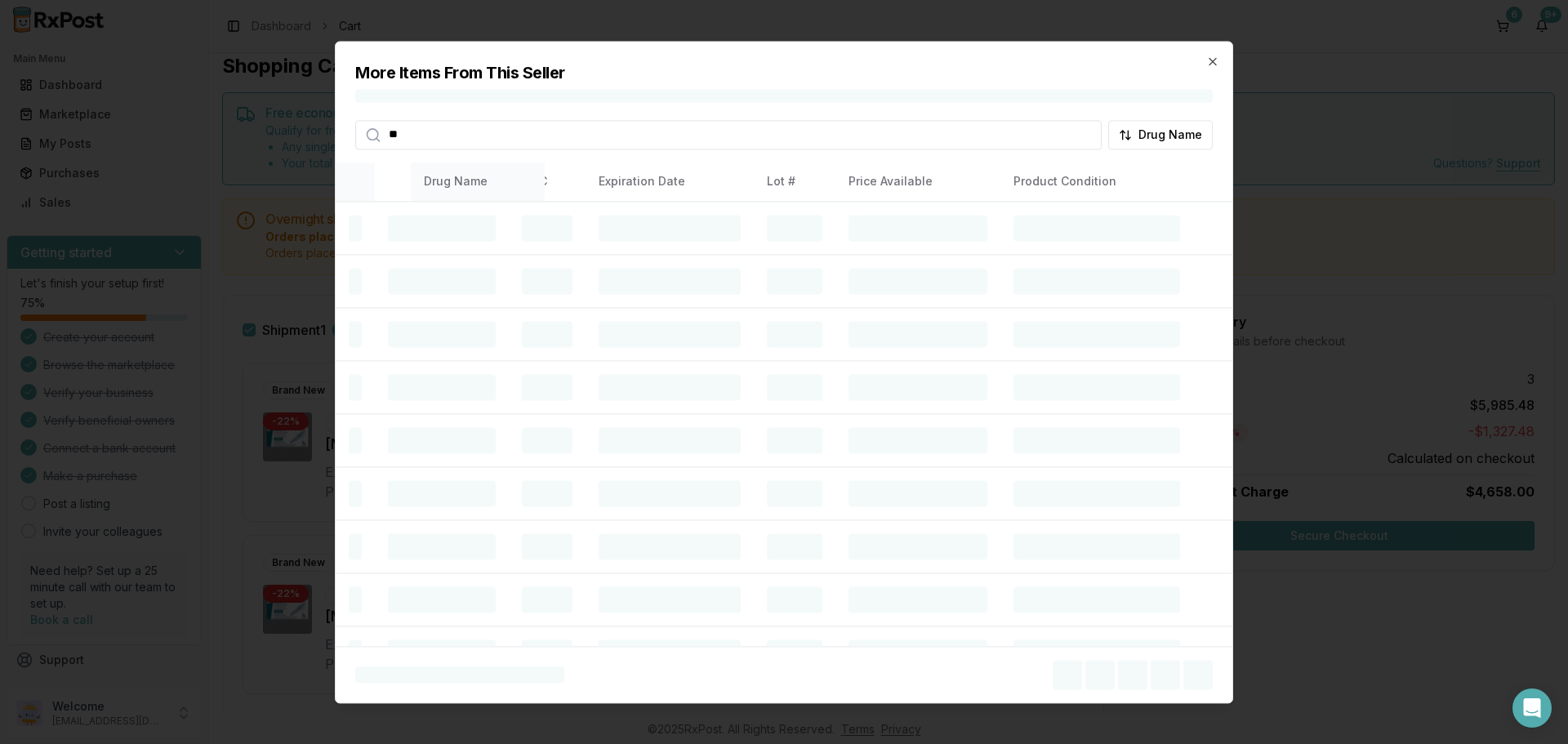
type input "*"
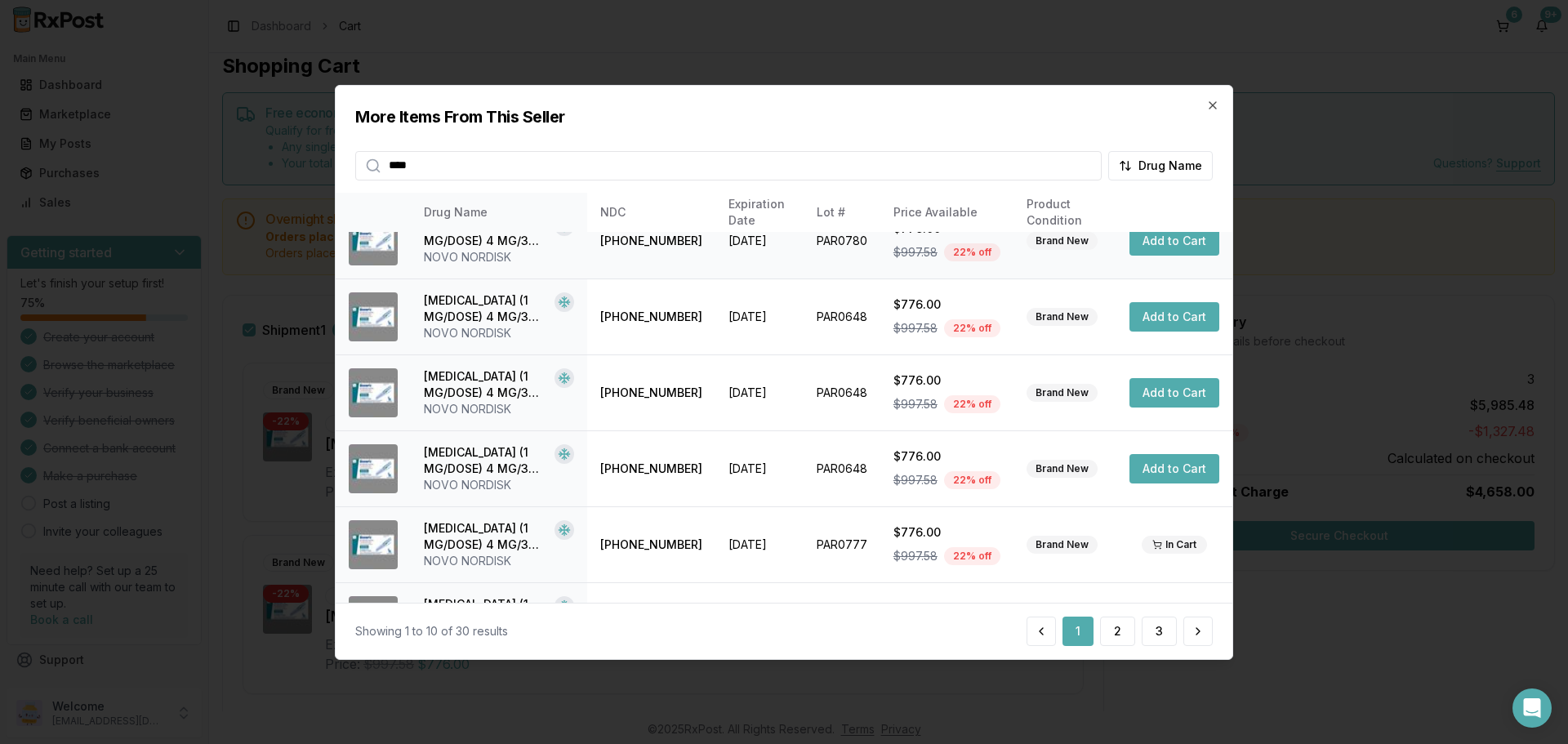
scroll to position [389, 0]
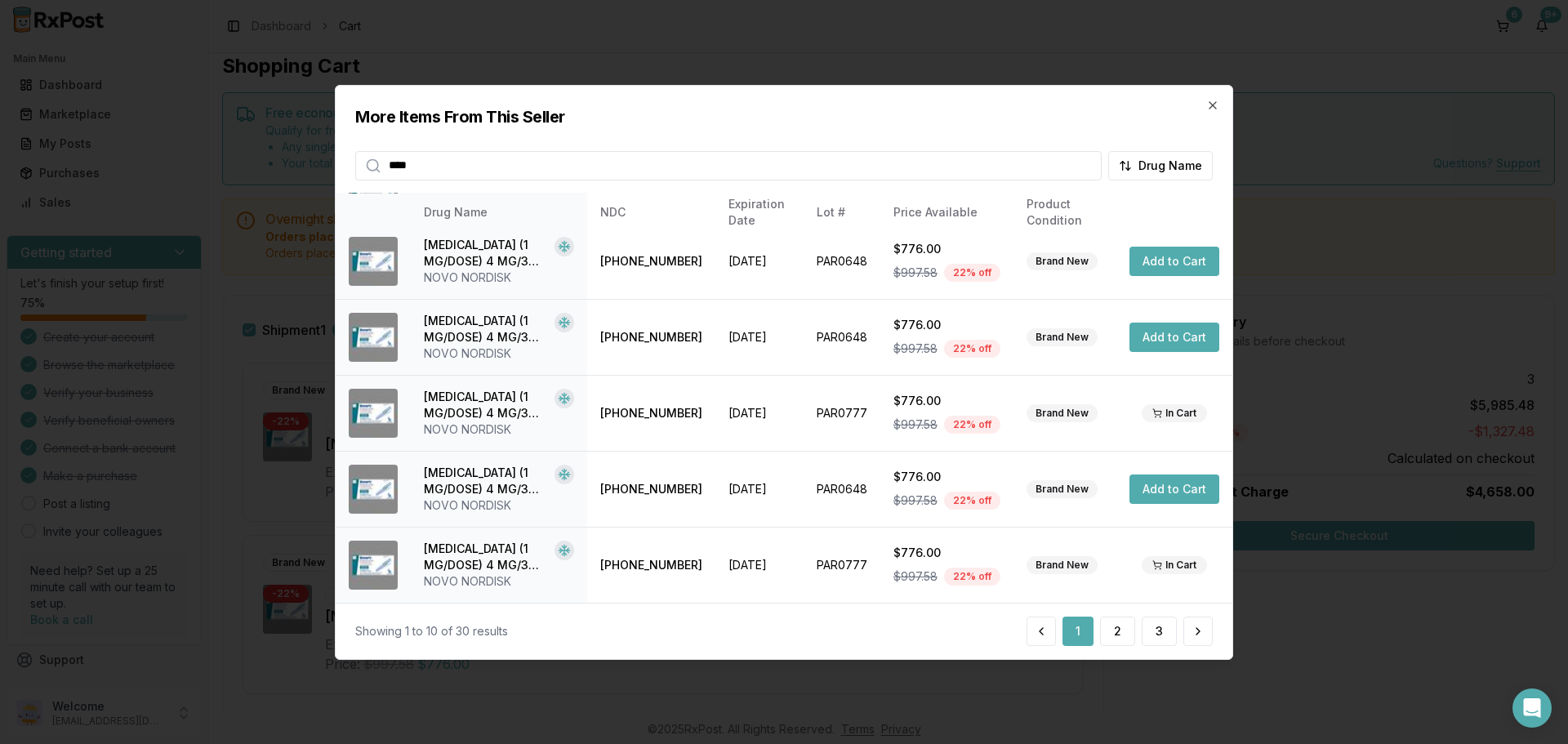
type input "****"
click at [1207, 97] on div "More Items From This Seller **** Drug Name" at bounding box center [784, 132] width 897 height 95
click at [1206, 99] on div "More Items From This Seller **** Drug Name" at bounding box center [784, 132] width 897 height 95
click at [1206, 105] on h2 "More Items From This Seller" at bounding box center [784, 116] width 858 height 23
click at [1215, 107] on icon "button" at bounding box center [1212, 105] width 7 height 7
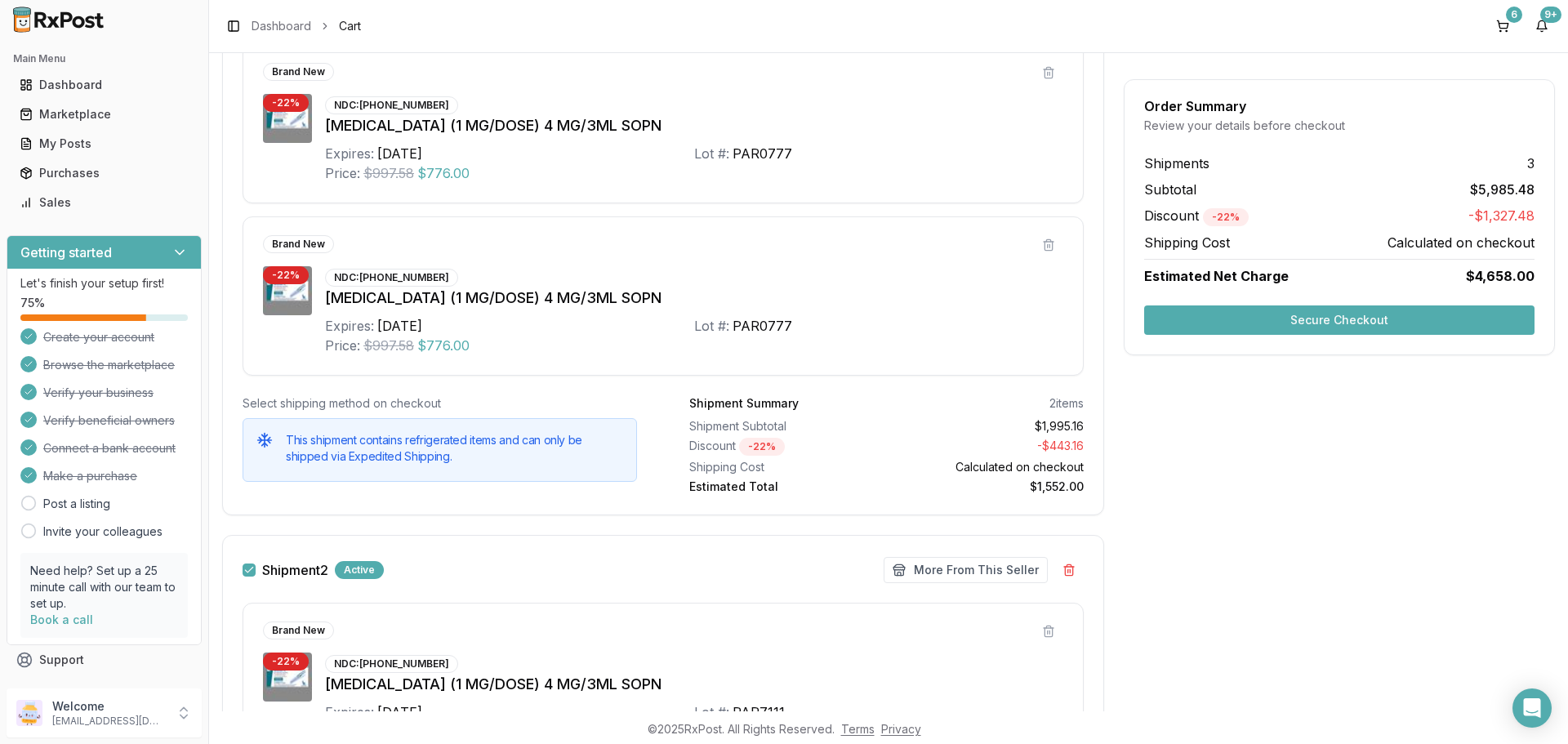
scroll to position [422, 0]
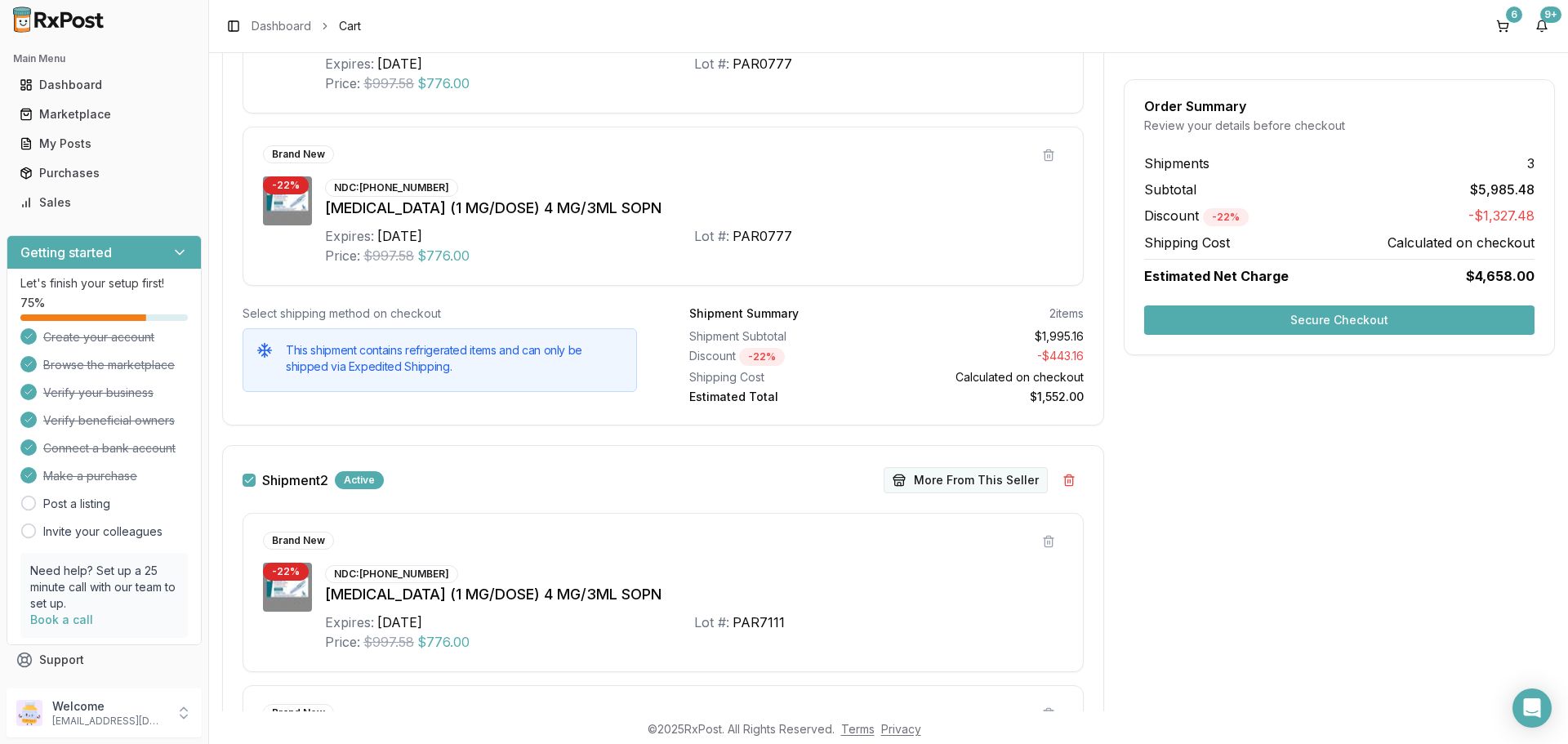
click at [954, 472] on button "More From This Seller" at bounding box center [965, 479] width 164 height 26
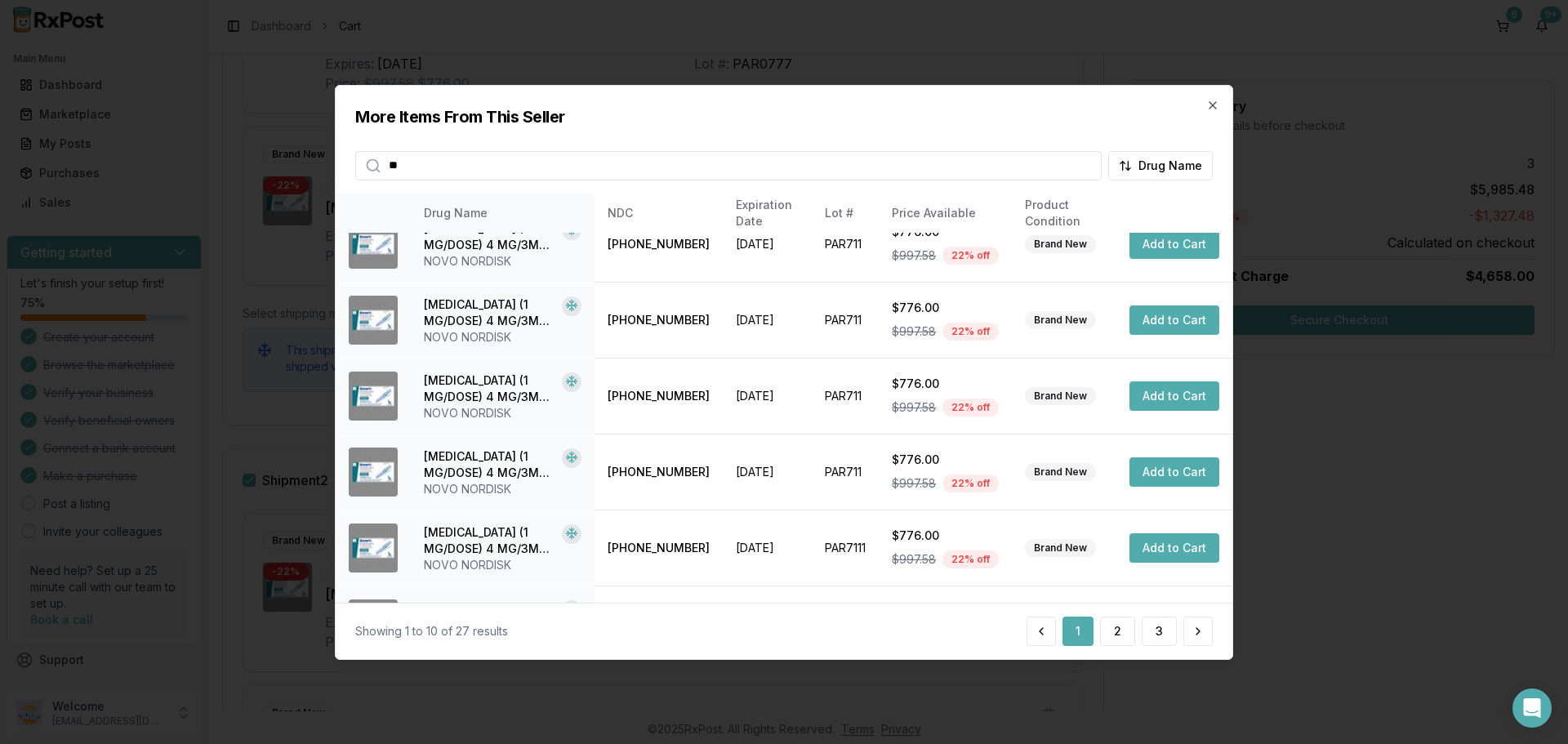
scroll to position [389, 0]
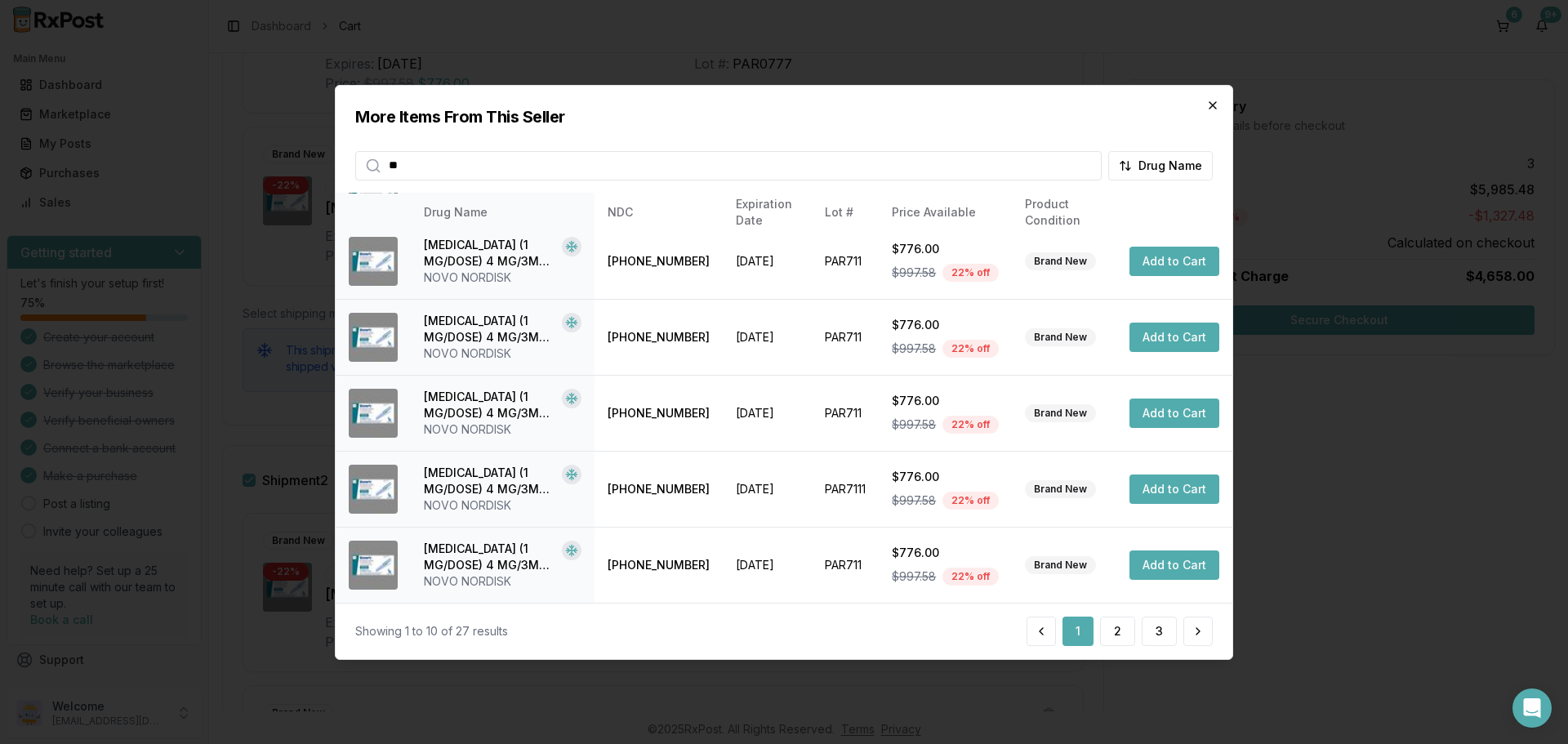
type input "**"
click at [1211, 108] on icon "button" at bounding box center [1213, 105] width 13 height 13
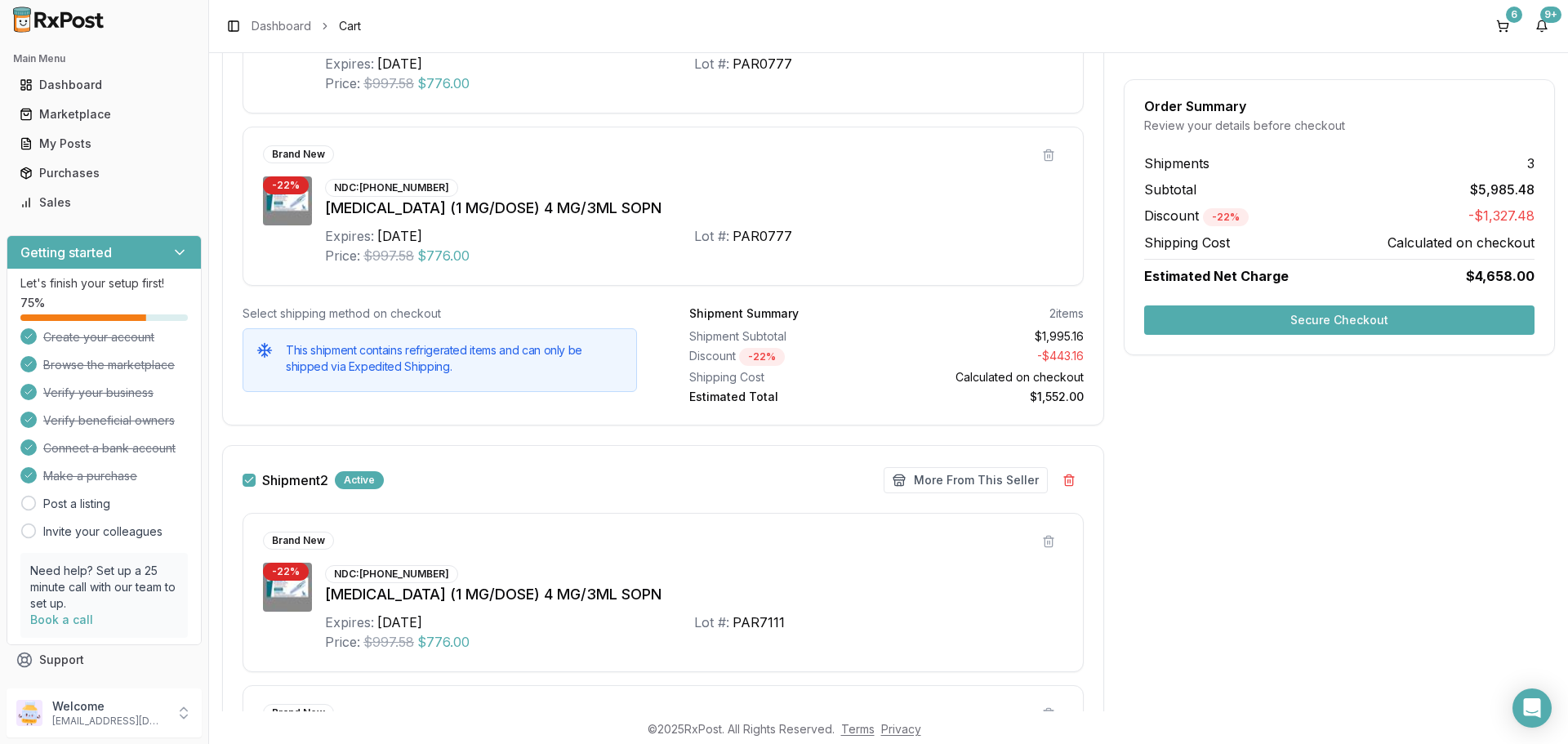
scroll to position [0, 0]
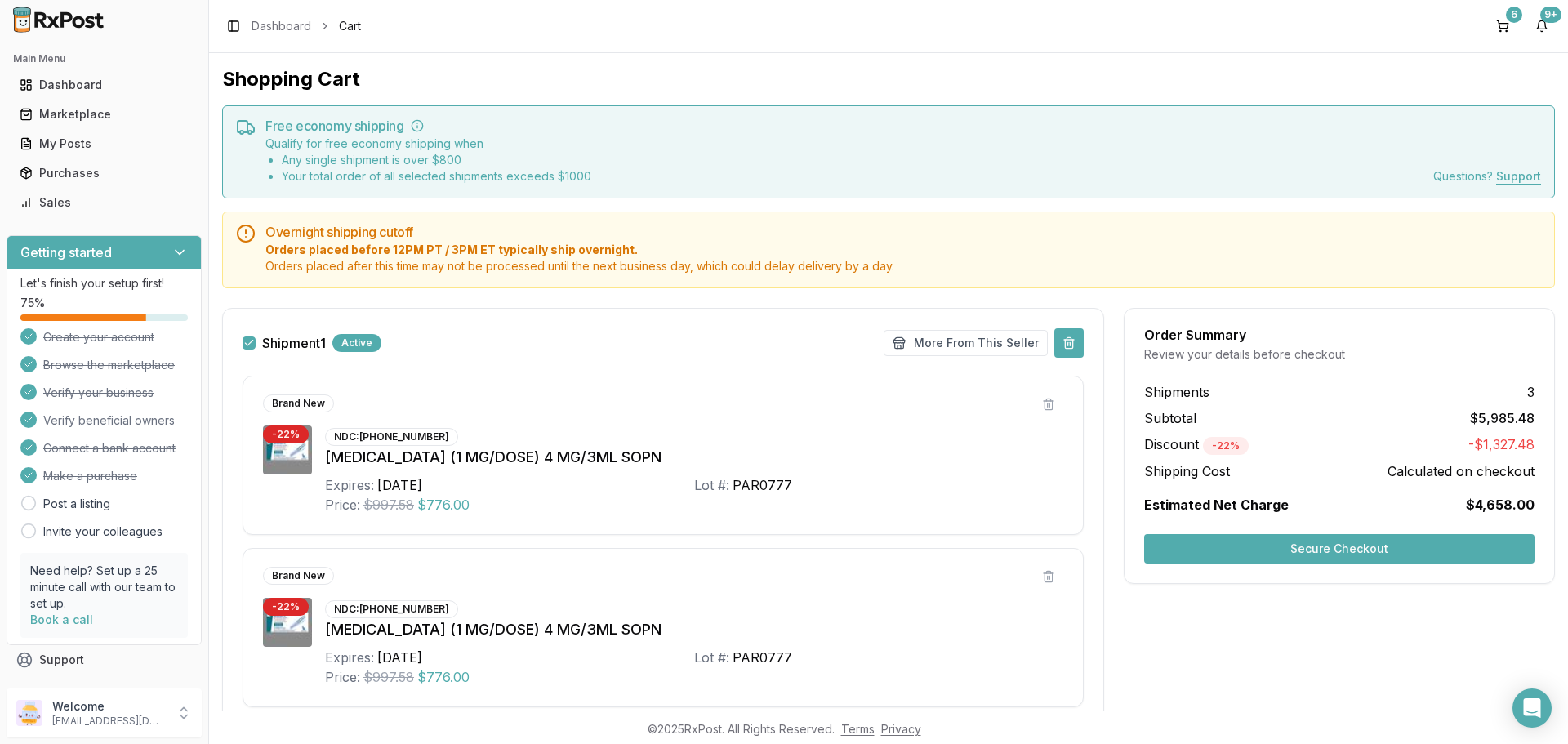
click at [1062, 341] on button at bounding box center [1069, 343] width 30 height 30
click at [1200, 555] on button "Secure Checkout" at bounding box center [1339, 548] width 390 height 30
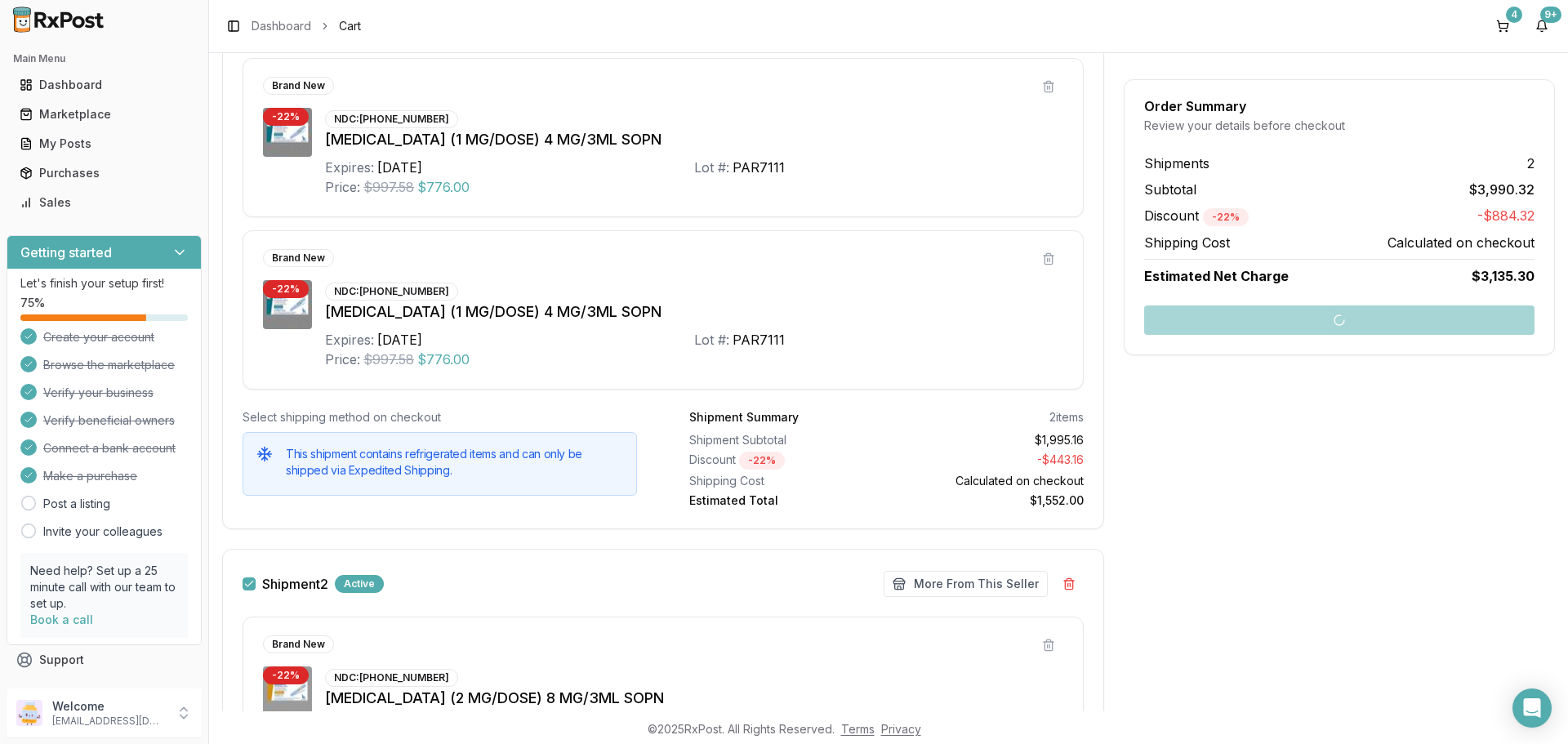
scroll to position [408, 0]
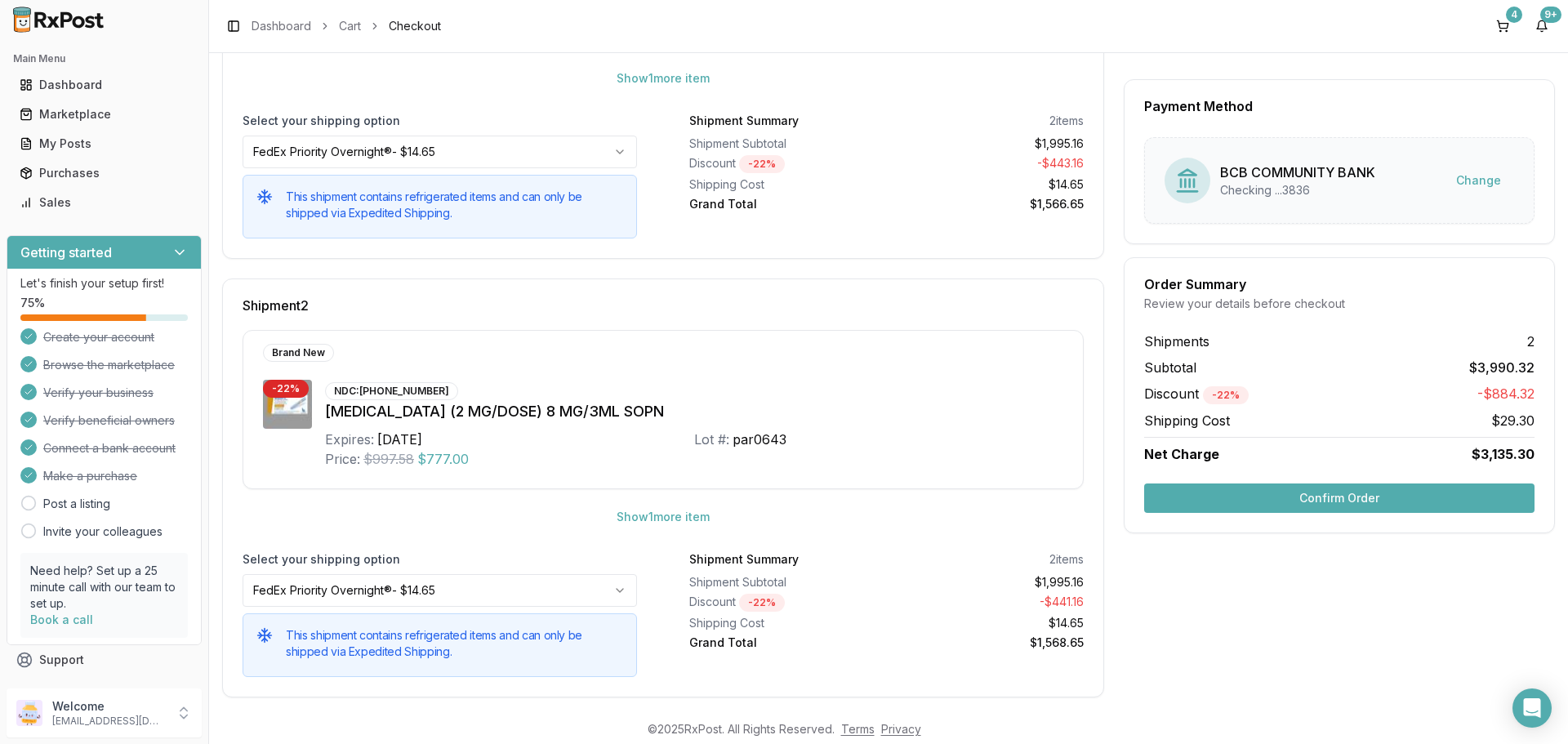
scroll to position [473, 0]
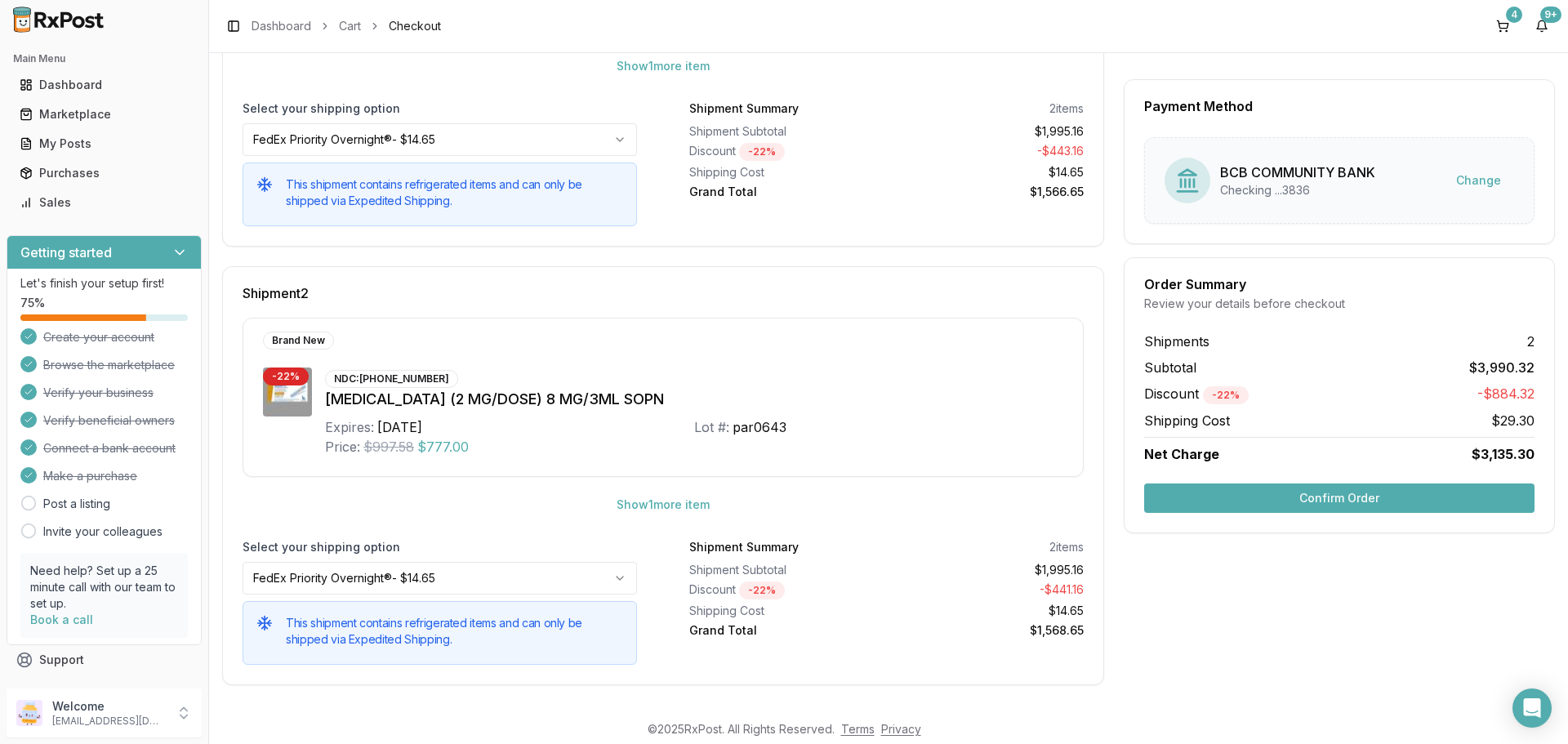
click at [1295, 506] on button "Confirm Order" at bounding box center [1339, 499] width 390 height 30
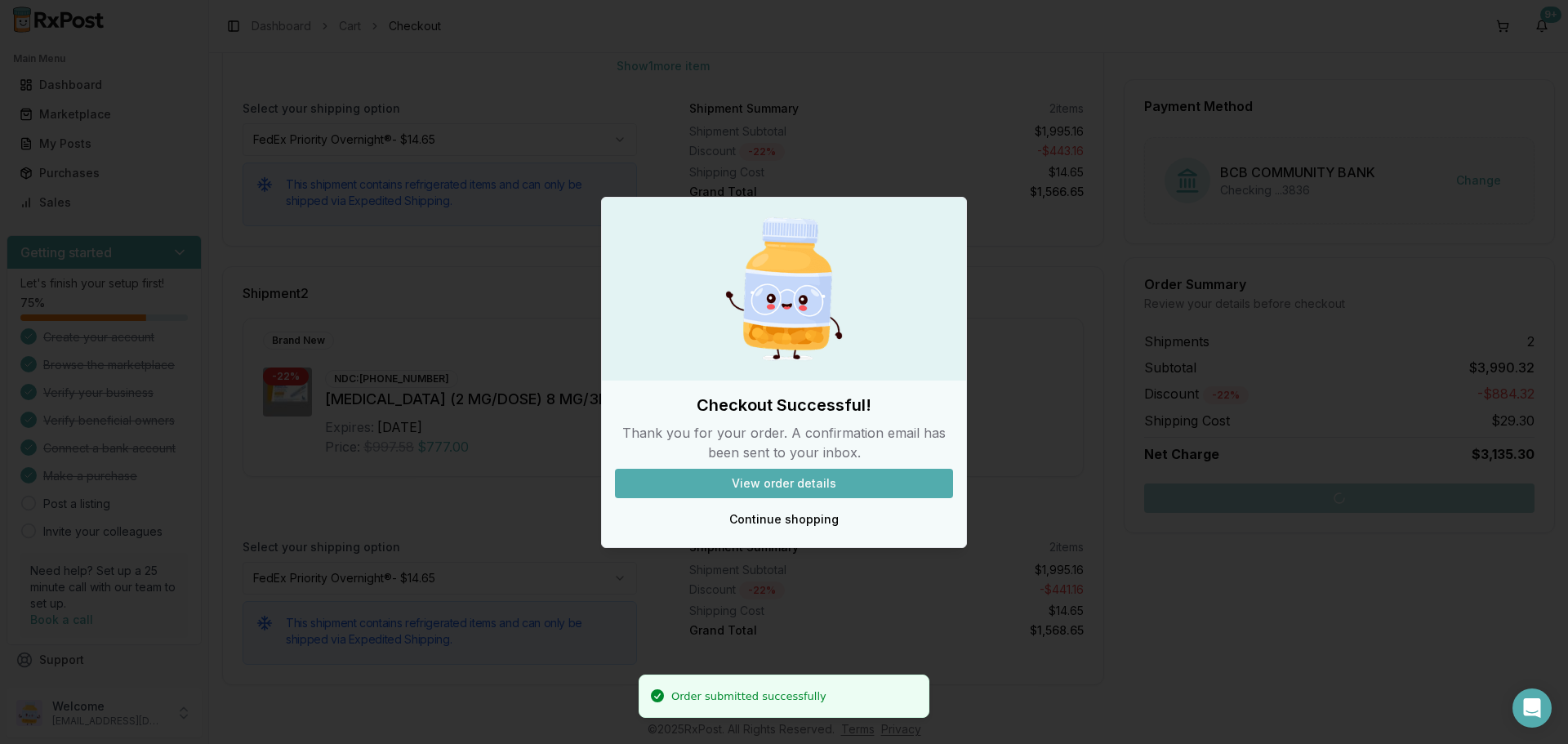
click at [825, 479] on button "View order details" at bounding box center [784, 483] width 338 height 30
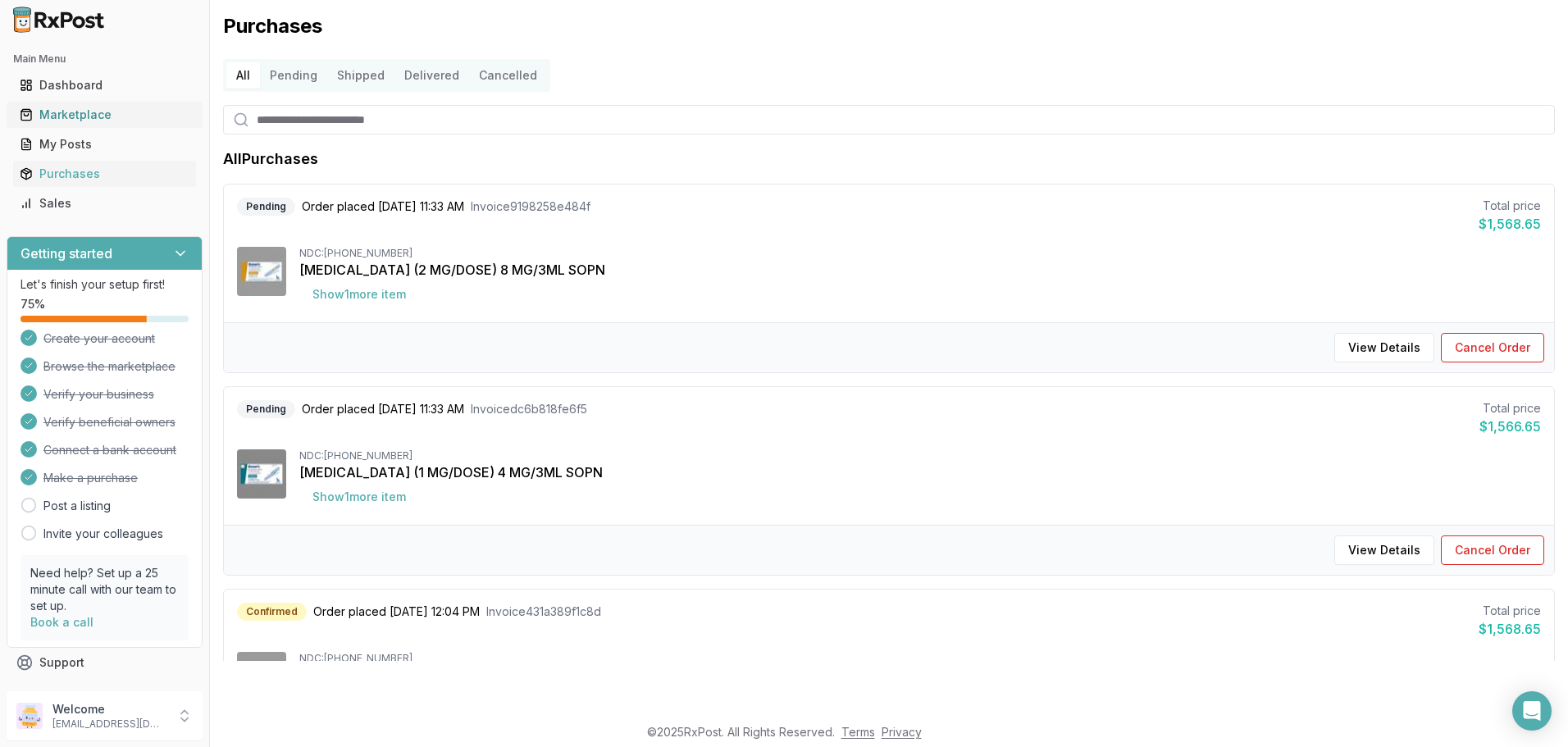
click at [138, 104] on link "Marketplace" at bounding box center [105, 115] width 183 height 30
